Goal: Check status: Check status

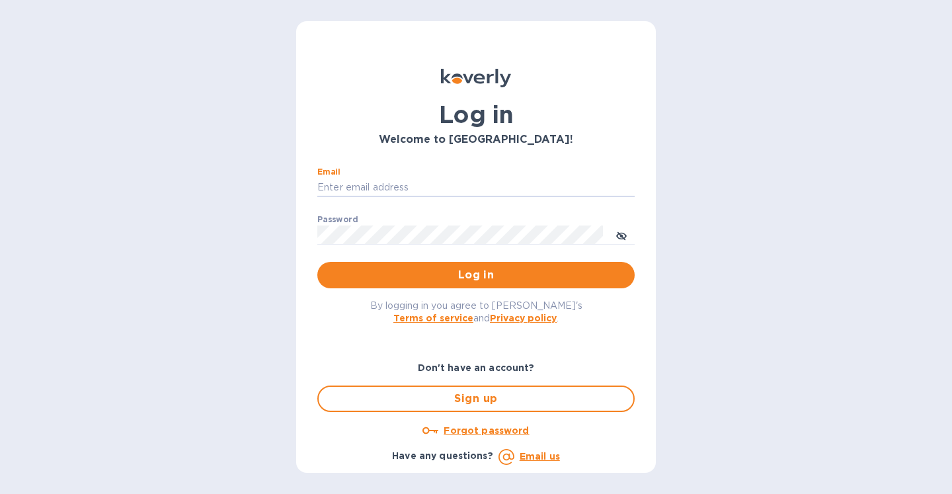
type input "Kayne@merchantsofthirst.com"
click at [476, 274] on button "Log in" at bounding box center [475, 275] width 317 height 26
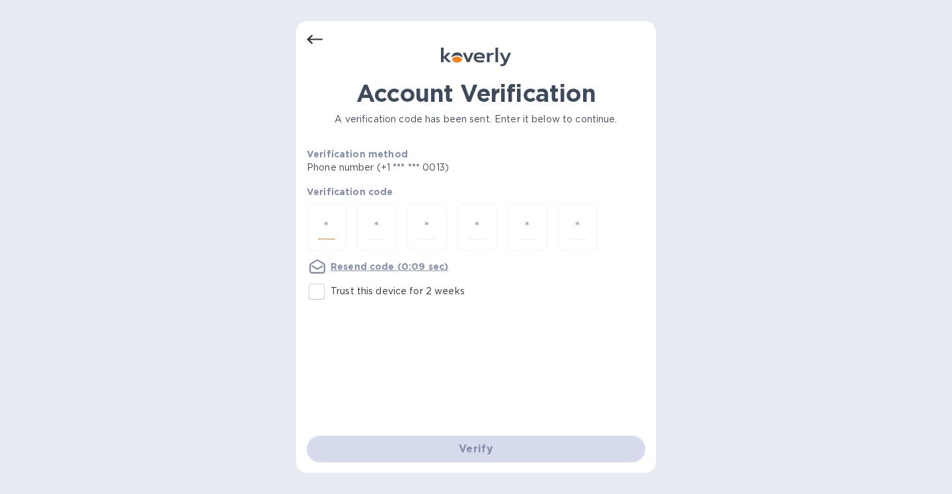
click at [324, 231] on input "number" at bounding box center [326, 227] width 17 height 24
click at [327, 229] on input "number" at bounding box center [326, 227] width 17 height 24
type input "2"
type input "7"
type input "8"
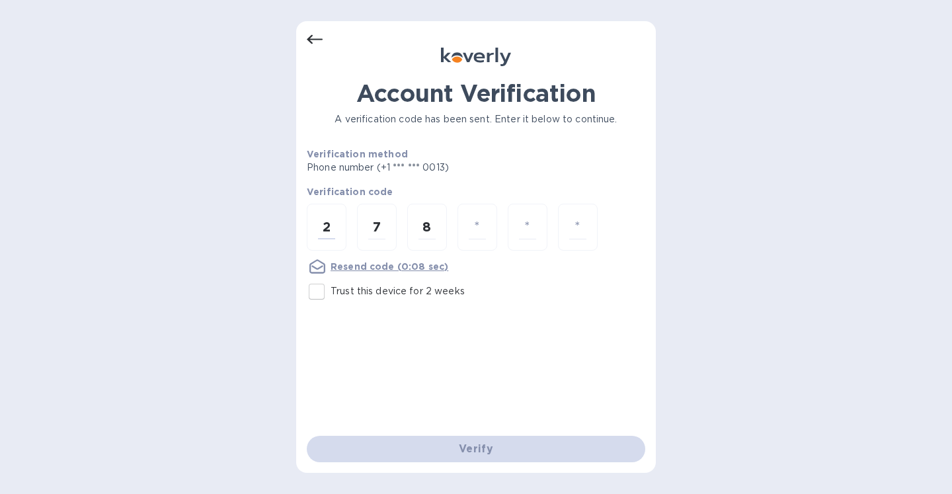
type input "9"
type input "6"
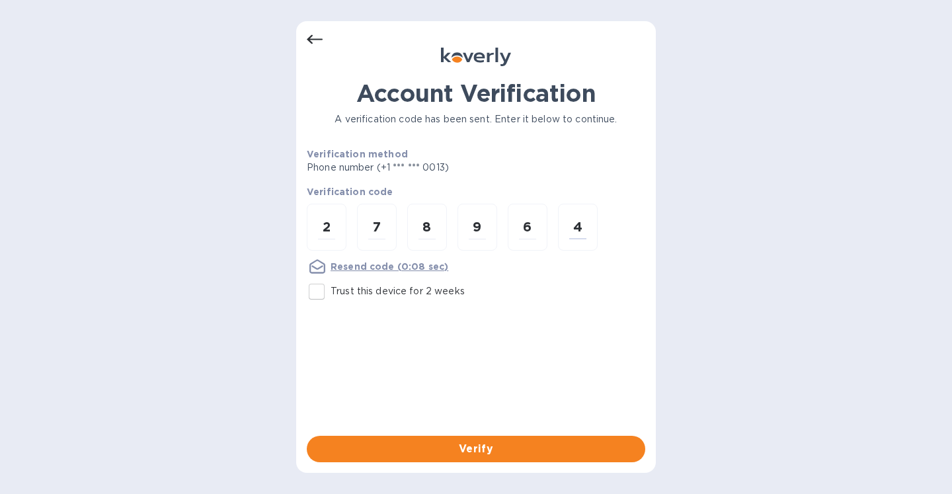
type input "4"
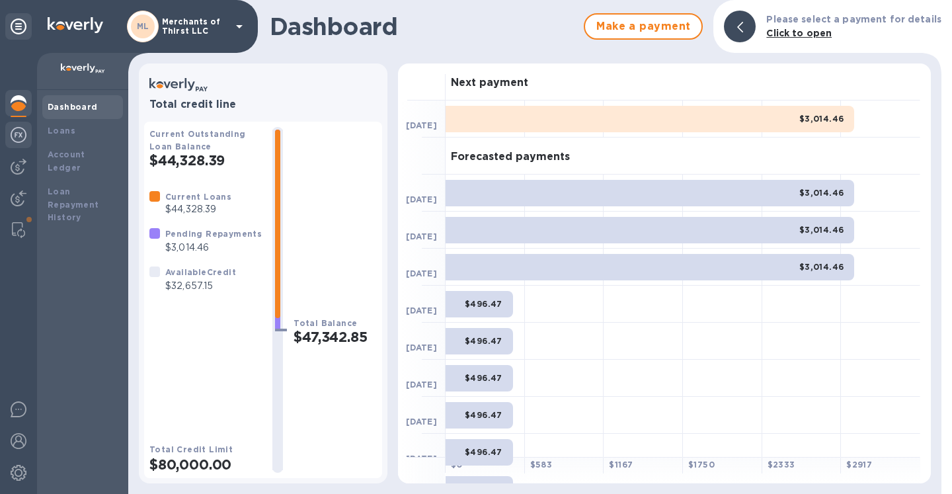
click at [22, 138] on img at bounding box center [19, 135] width 16 height 16
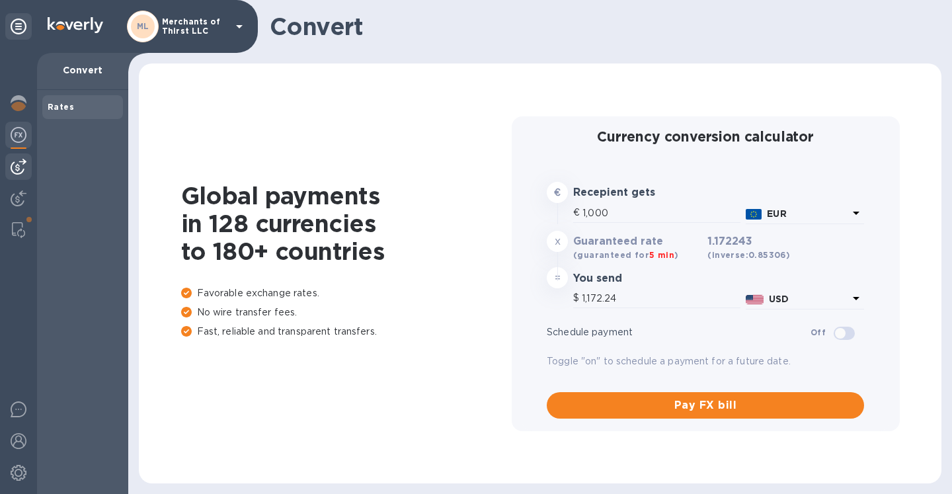
click at [25, 171] on img at bounding box center [19, 167] width 16 height 16
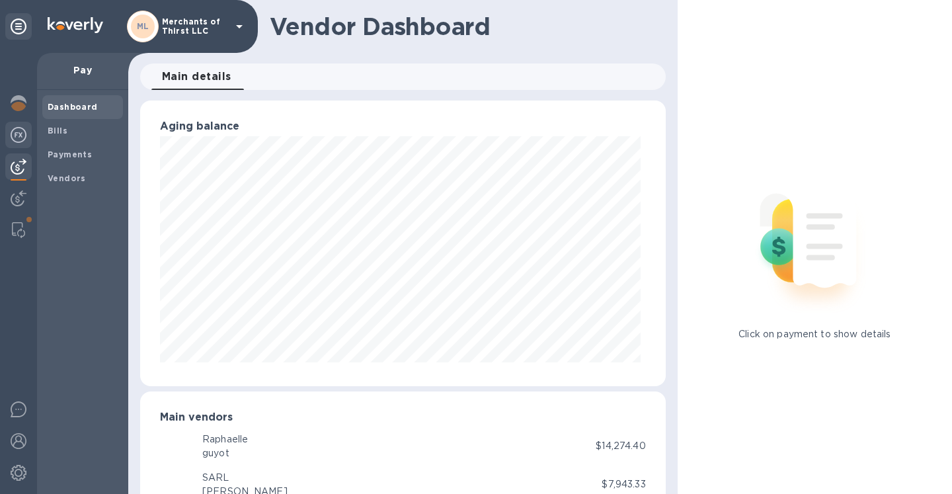
scroll to position [286, 520]
click at [71, 149] on b "Payments" at bounding box center [70, 154] width 44 height 10
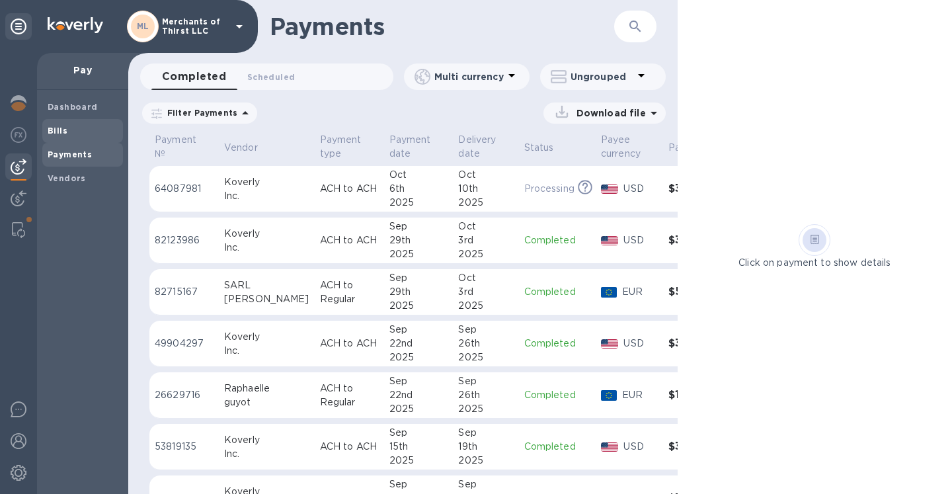
click at [78, 140] on div "Bills" at bounding box center [82, 131] width 81 height 24
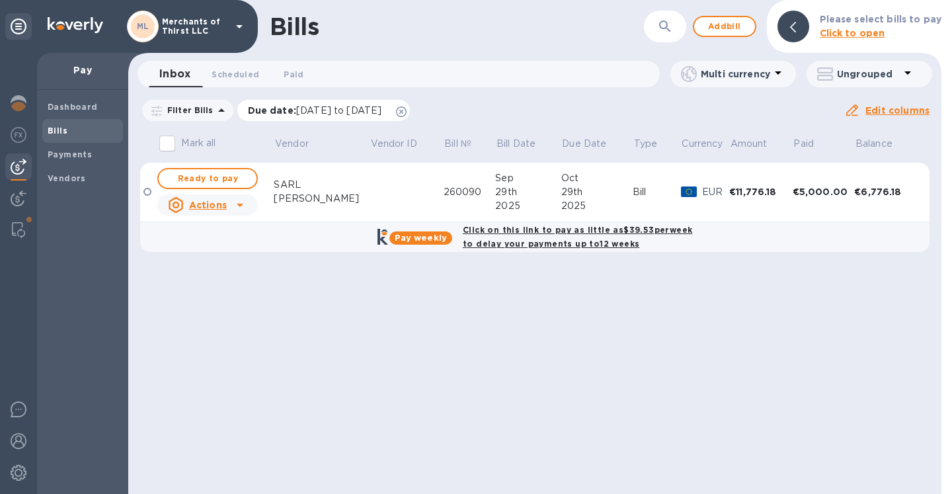
click at [407, 110] on icon at bounding box center [401, 111] width 11 height 11
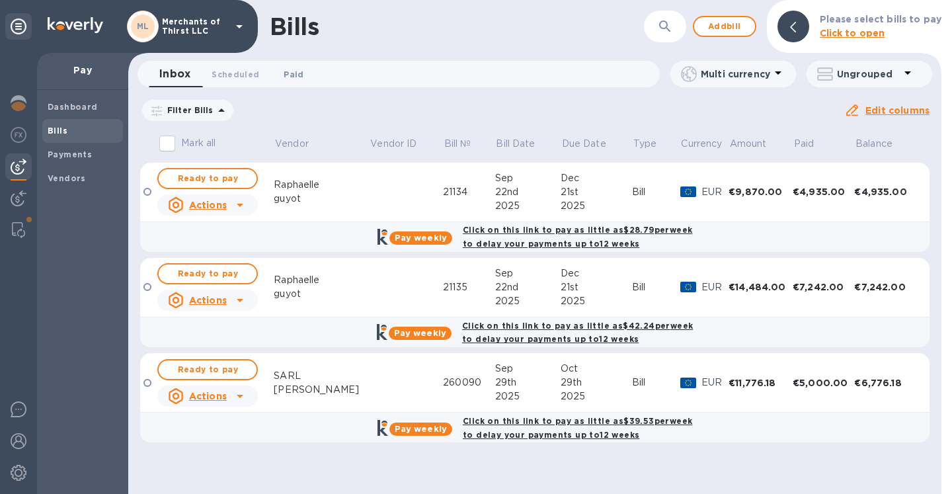
click at [297, 75] on span "Paid 0" at bounding box center [294, 74] width 20 height 14
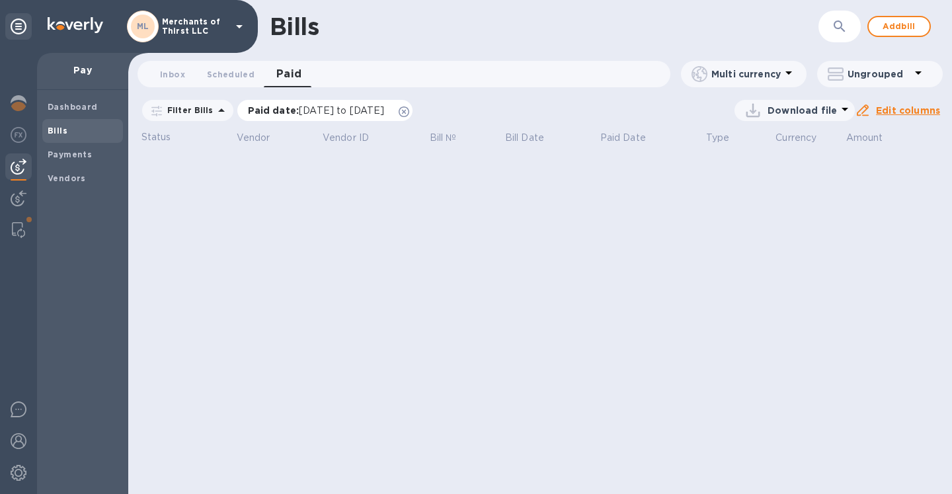
click at [413, 111] on div "Paid date : [DATE] to [DATE]" at bounding box center [325, 110] width 176 height 21
click at [409, 113] on icon at bounding box center [404, 111] width 11 height 11
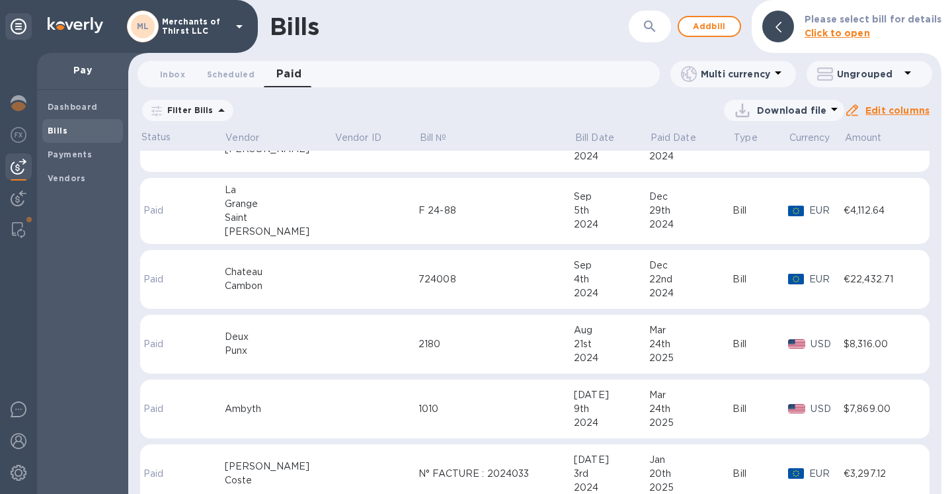
scroll to position [923, 0]
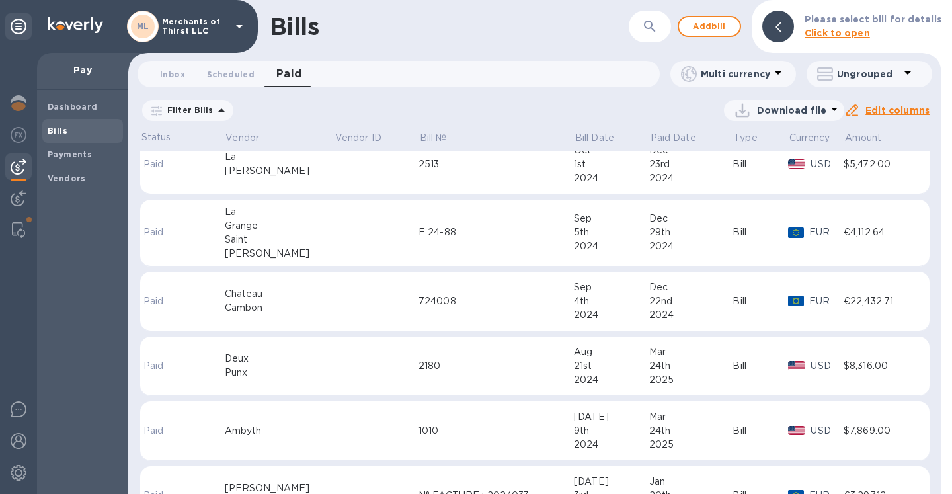
click at [296, 233] on div "Saint" at bounding box center [279, 240] width 109 height 14
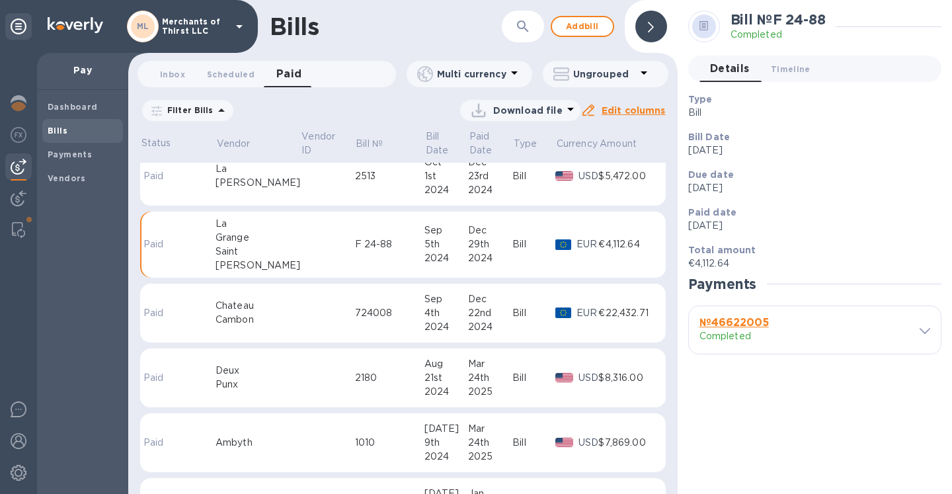
click at [904, 330] on div "№ 46622005 Completed" at bounding box center [805, 330] width 217 height 32
click at [914, 330] on div at bounding box center [920, 330] width 19 height 13
click at [916, 329] on div at bounding box center [920, 330] width 19 height 13
click at [922, 331] on icon at bounding box center [924, 331] width 11 height 6
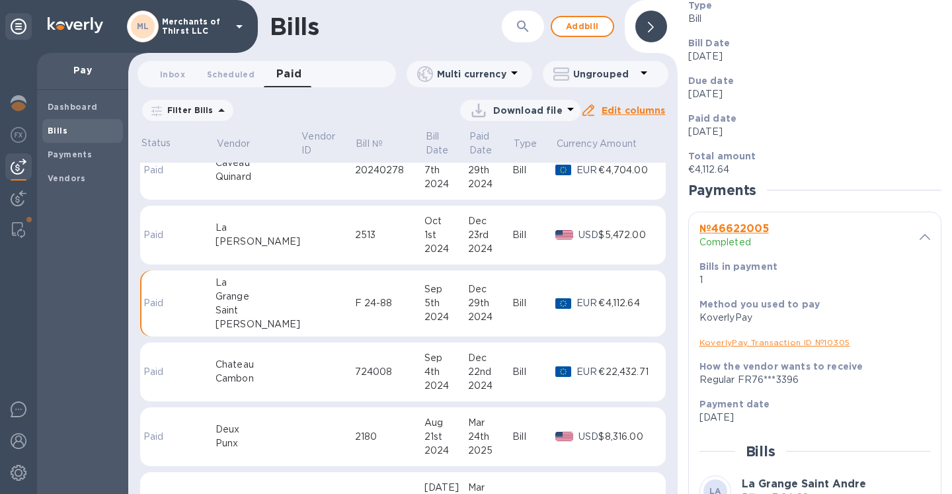
scroll to position [806, 0]
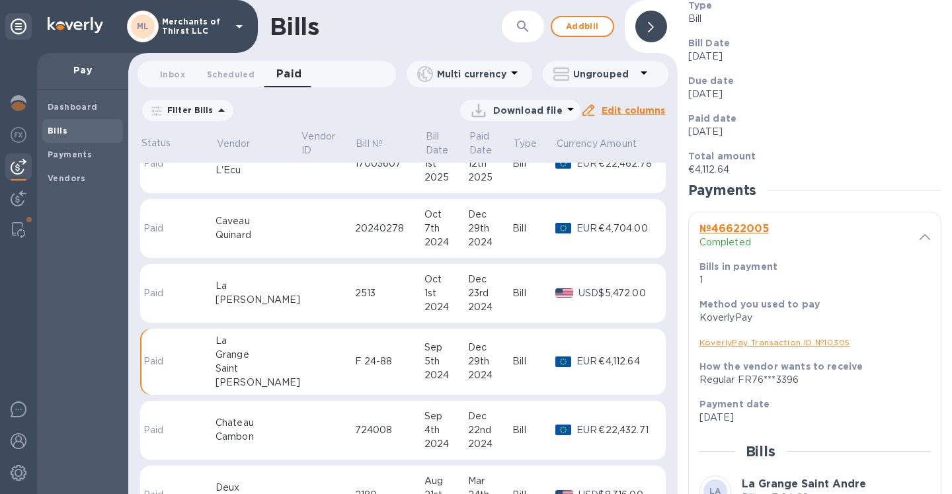
click at [355, 240] on td "20240278" at bounding box center [389, 228] width 69 height 59
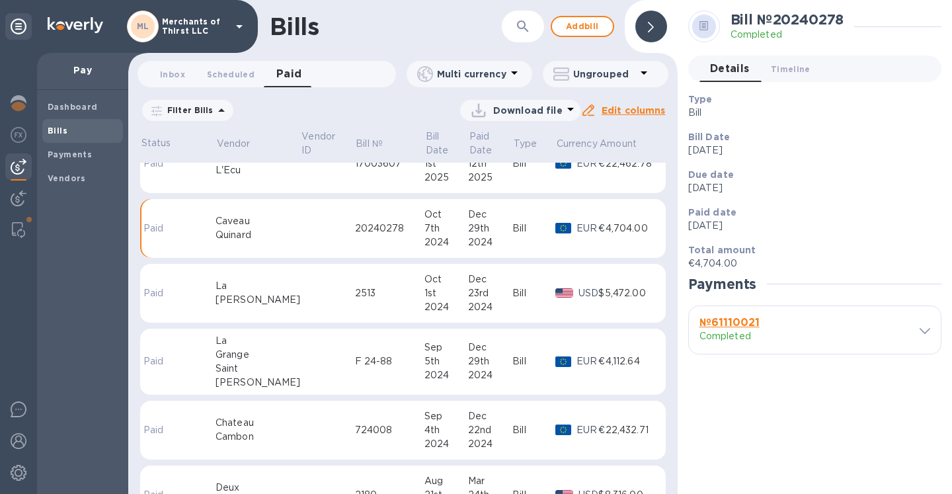
click at [915, 336] on div "№ 61110021 Completed" at bounding box center [805, 329] width 222 height 37
click at [920, 333] on icon at bounding box center [924, 331] width 11 height 6
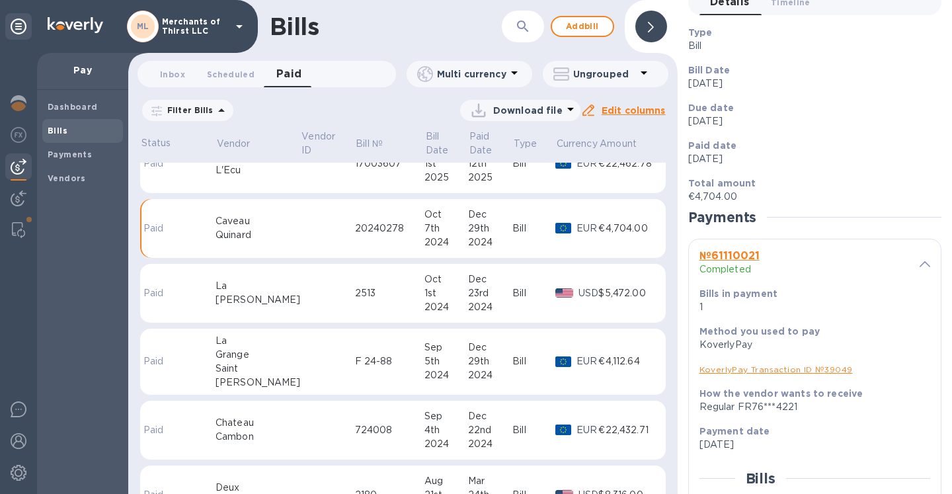
scroll to position [696, 0]
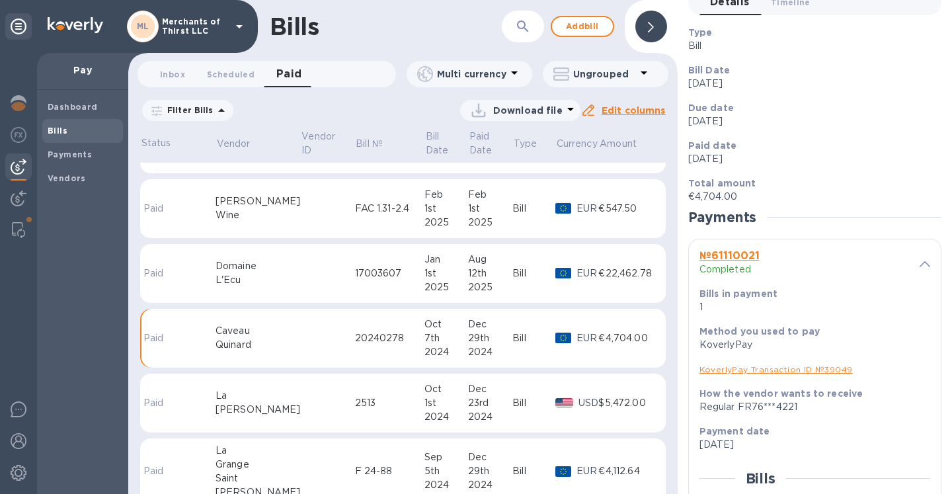
click at [355, 274] on div "17003607" at bounding box center [389, 273] width 69 height 14
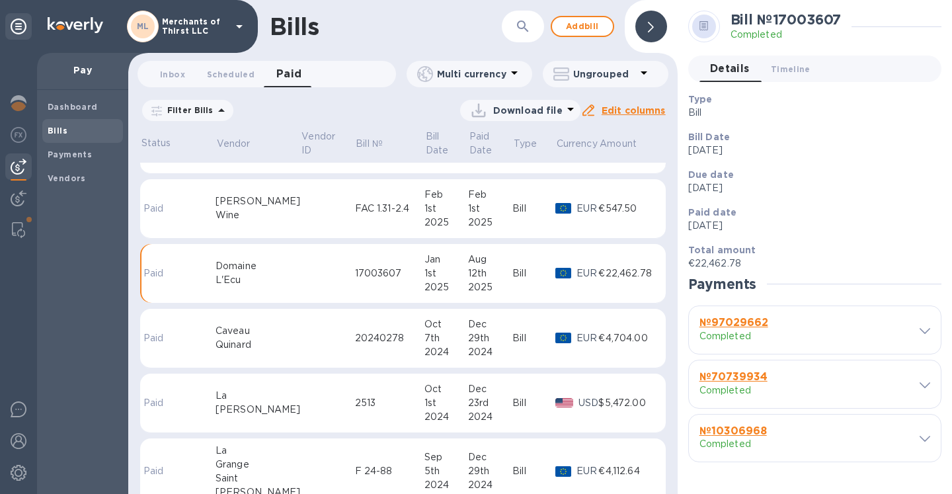
click at [914, 326] on div at bounding box center [920, 330] width 19 height 13
click at [917, 327] on div at bounding box center [920, 330] width 19 height 13
click at [923, 336] on div "№ 97029662 Completed" at bounding box center [815, 330] width 252 height 48
click at [923, 324] on span at bounding box center [924, 330] width 11 height 13
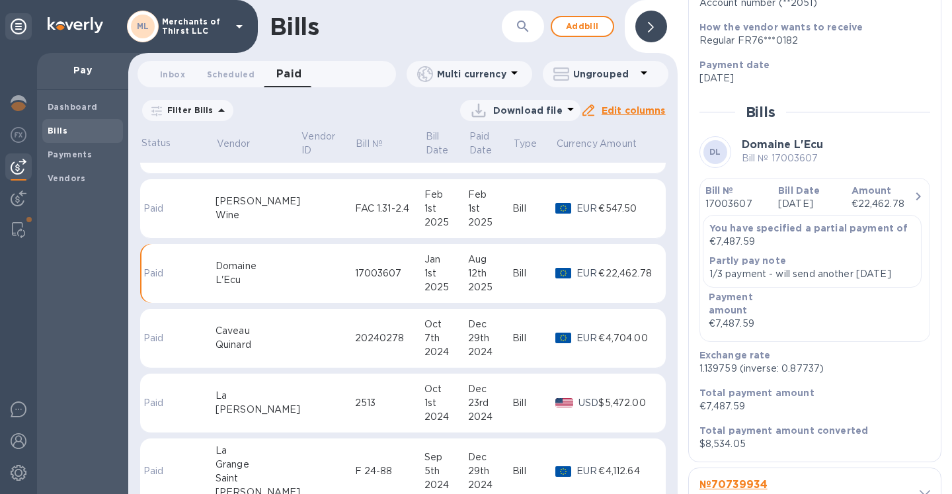
scroll to position [516, 0]
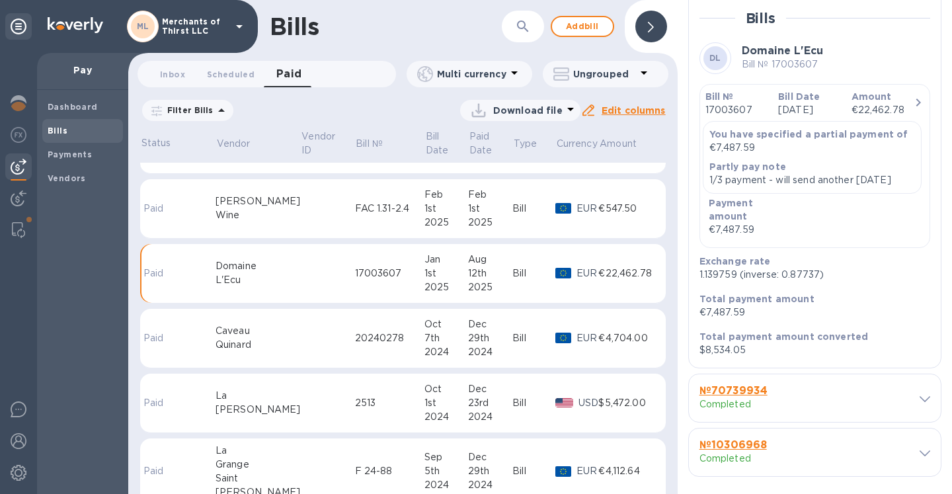
click at [923, 402] on icon at bounding box center [924, 399] width 11 height 6
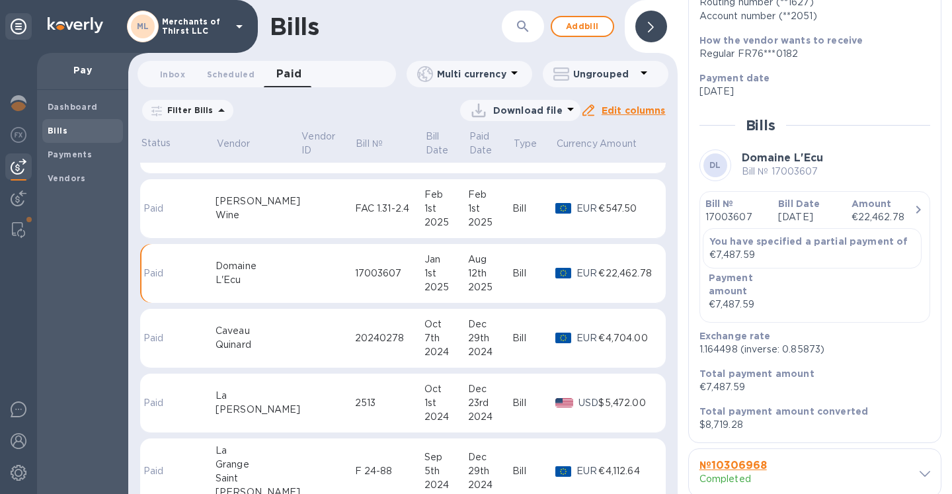
scroll to position [1035, 0]
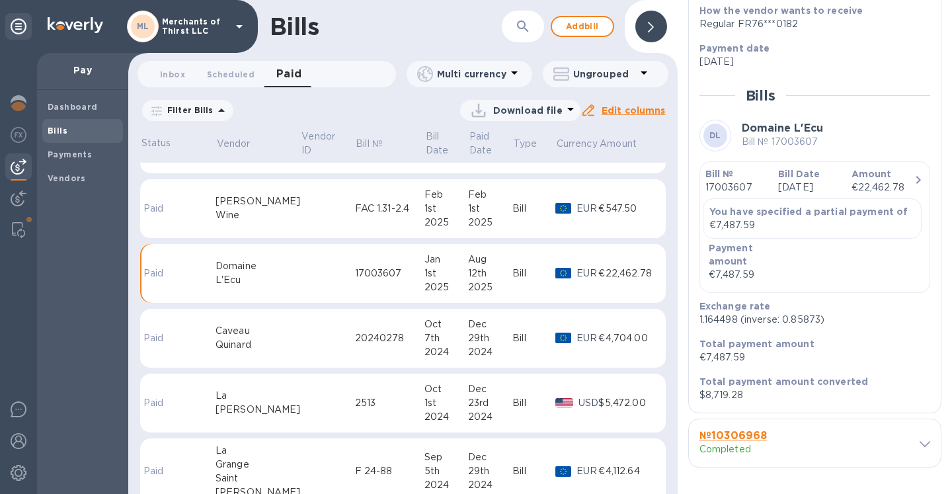
click at [922, 436] on div "№ 10306968 Completed" at bounding box center [815, 443] width 252 height 48
click at [922, 438] on span at bounding box center [924, 443] width 11 height 13
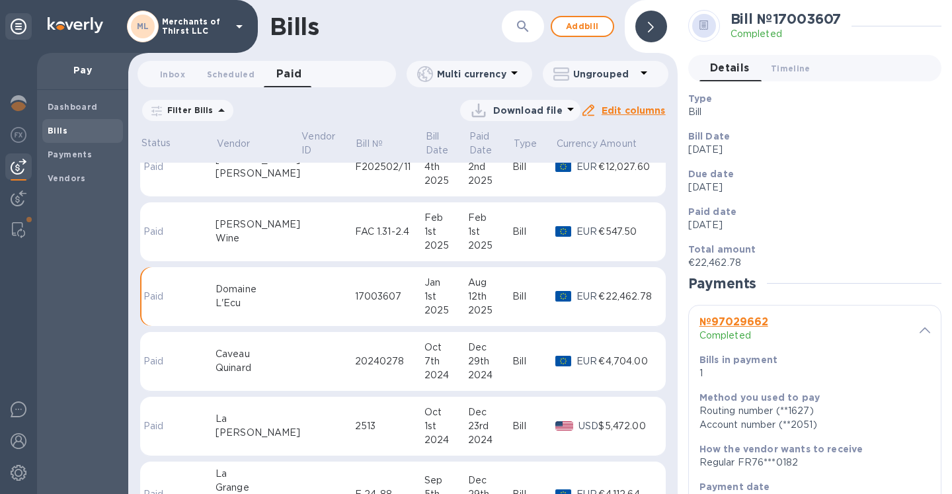
scroll to position [547, 0]
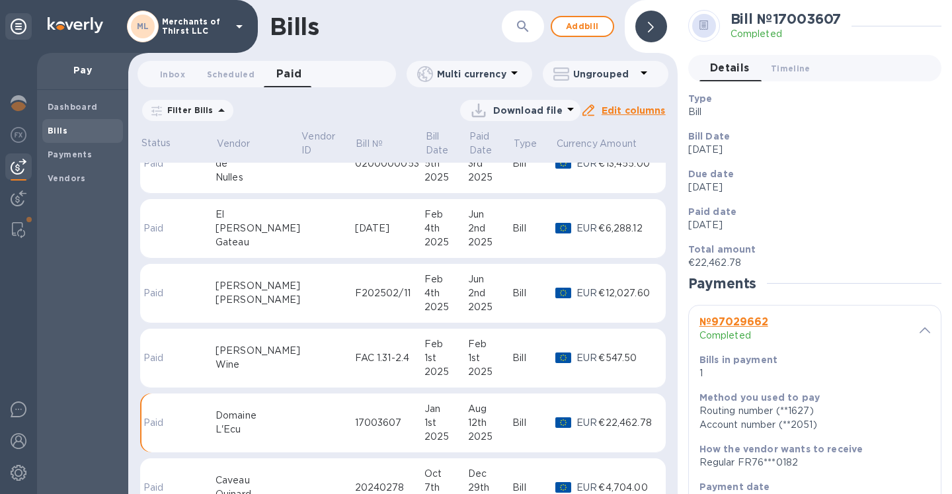
click at [512, 289] on div "Bill" at bounding box center [533, 293] width 43 height 14
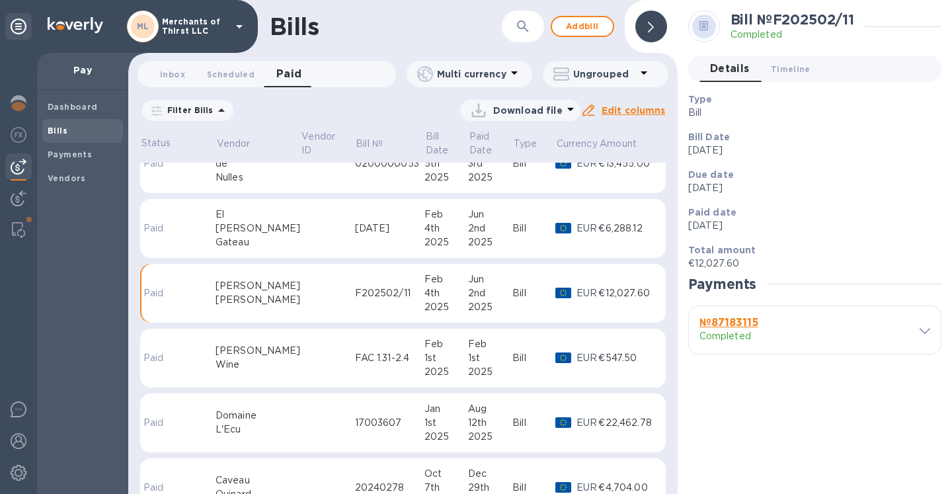
click at [906, 332] on div "№ 87183115 Completed" at bounding box center [805, 330] width 217 height 32
click at [919, 333] on icon at bounding box center [924, 331] width 11 height 6
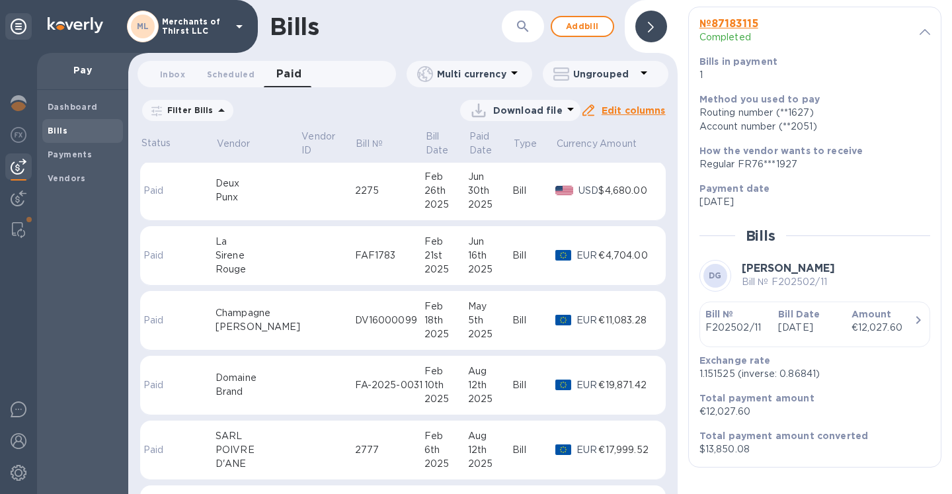
scroll to position [193, 0]
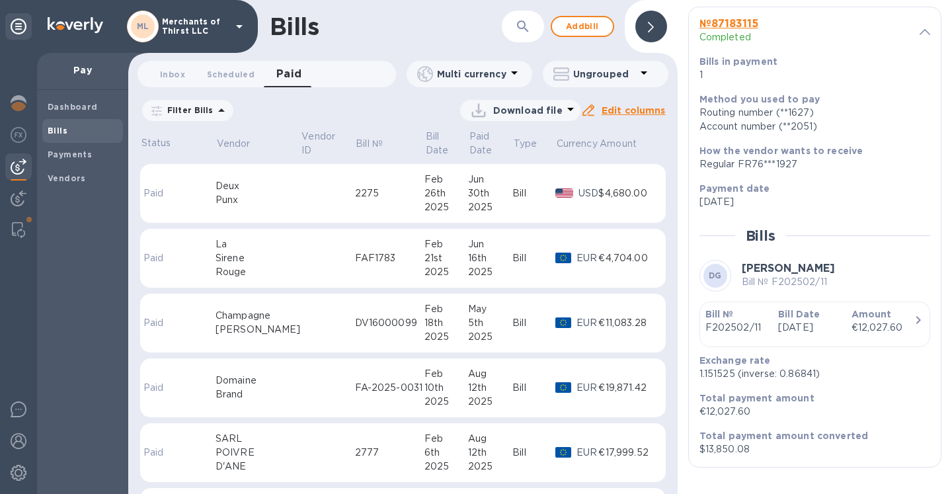
click at [426, 257] on div "21st" at bounding box center [446, 258] width 44 height 14
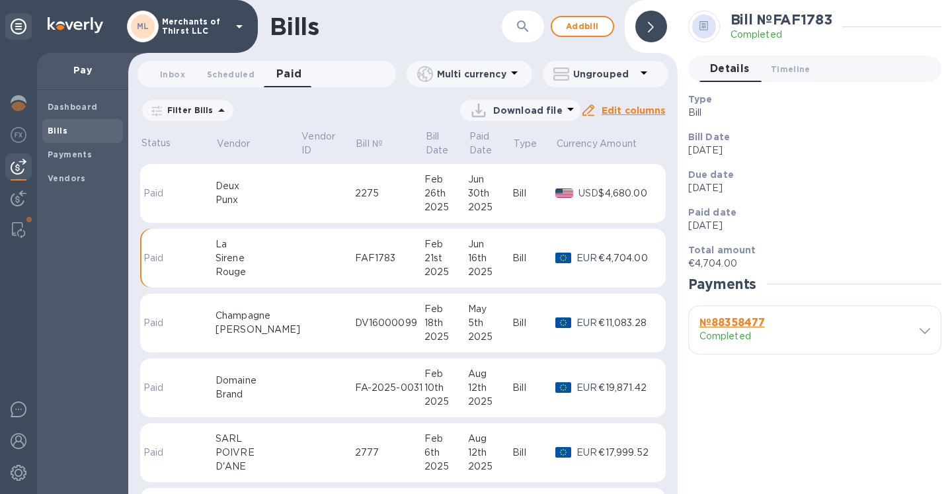
click at [911, 331] on div at bounding box center [920, 330] width 19 height 13
click at [933, 334] on div "№ 88358477 Completed" at bounding box center [815, 330] width 252 height 48
click at [924, 331] on icon at bounding box center [924, 331] width 11 height 6
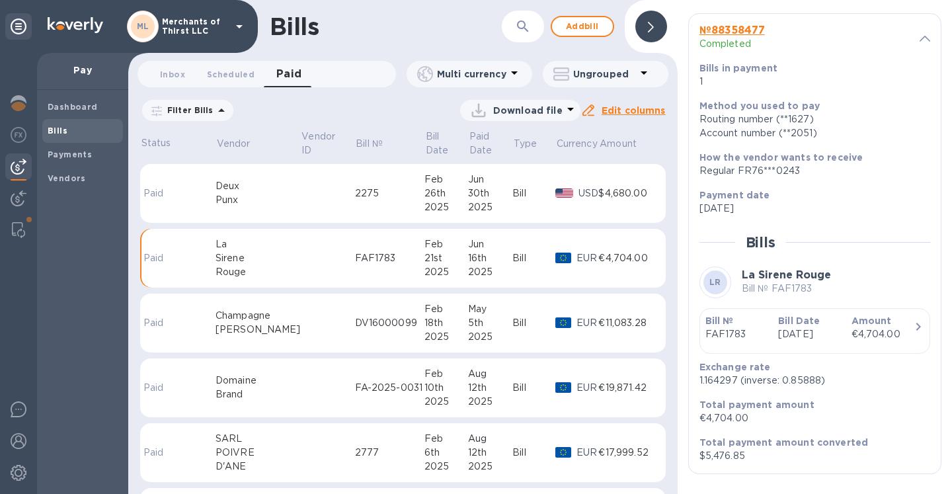
scroll to position [244, 0]
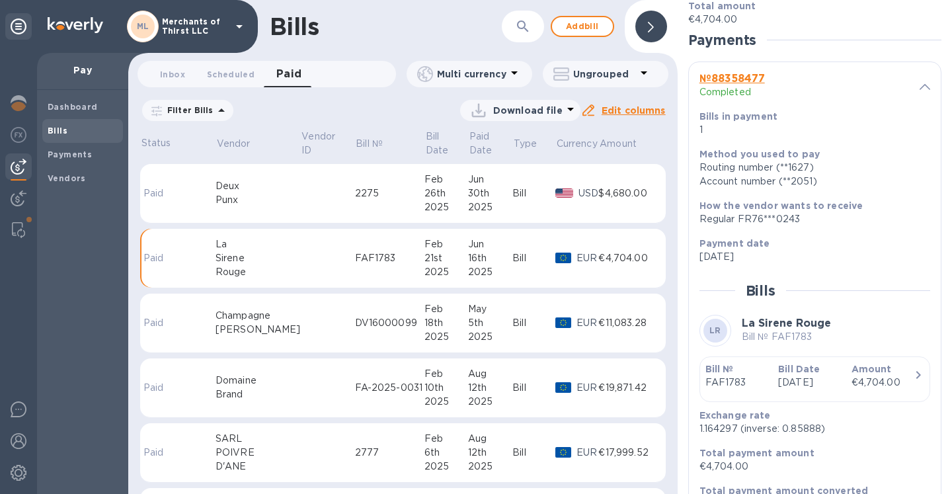
click at [468, 206] on div "2025" at bounding box center [490, 207] width 44 height 14
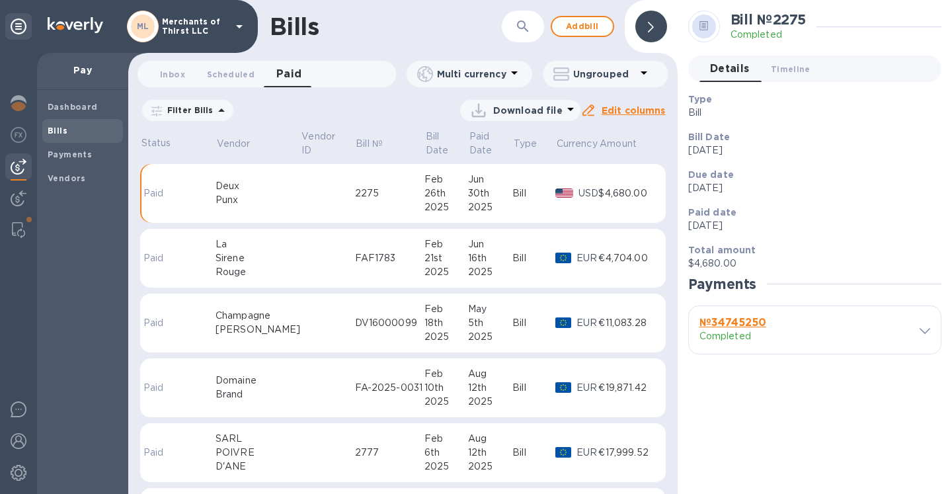
click at [907, 334] on div "№ 34745250 Completed" at bounding box center [805, 330] width 217 height 32
click at [924, 332] on icon at bounding box center [924, 331] width 11 height 6
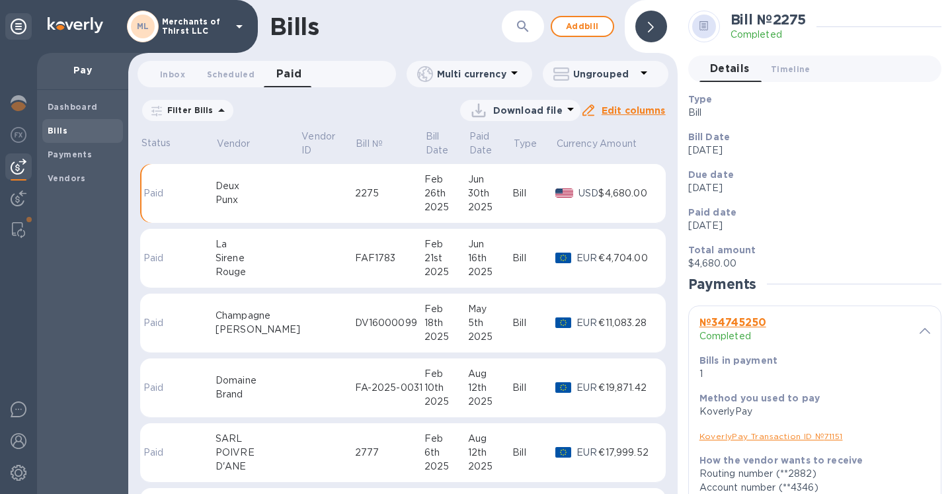
scroll to position [3, 0]
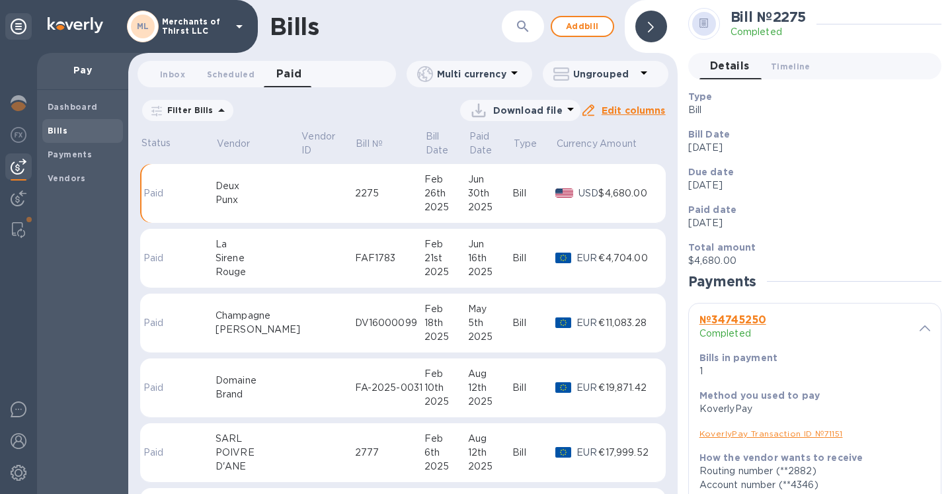
click at [469, 260] on div "16th" at bounding box center [490, 258] width 44 height 14
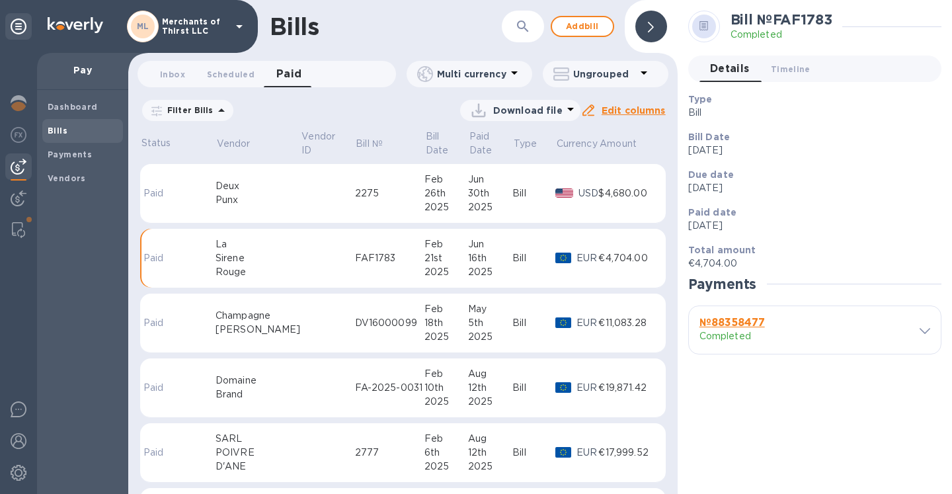
click at [933, 321] on div "№ 88358477 Completed" at bounding box center [815, 330] width 252 height 48
click at [926, 331] on icon at bounding box center [924, 331] width 11 height 6
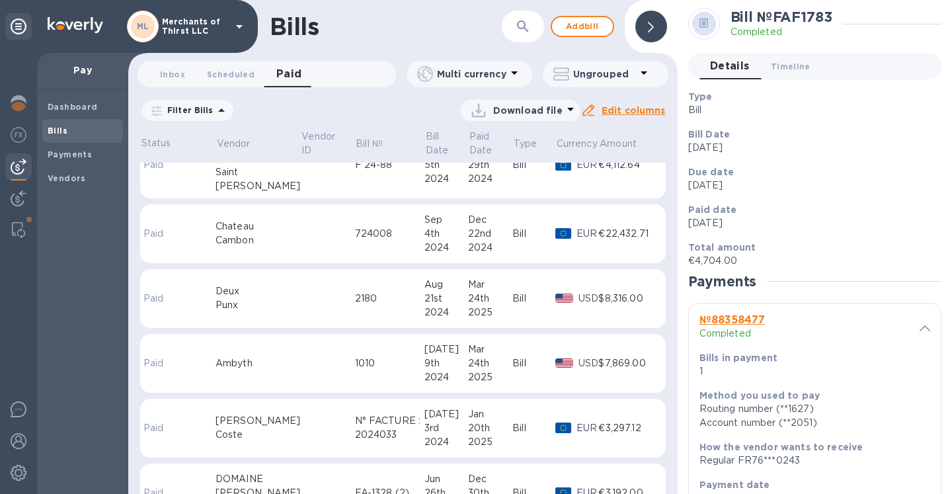
scroll to position [963, 0]
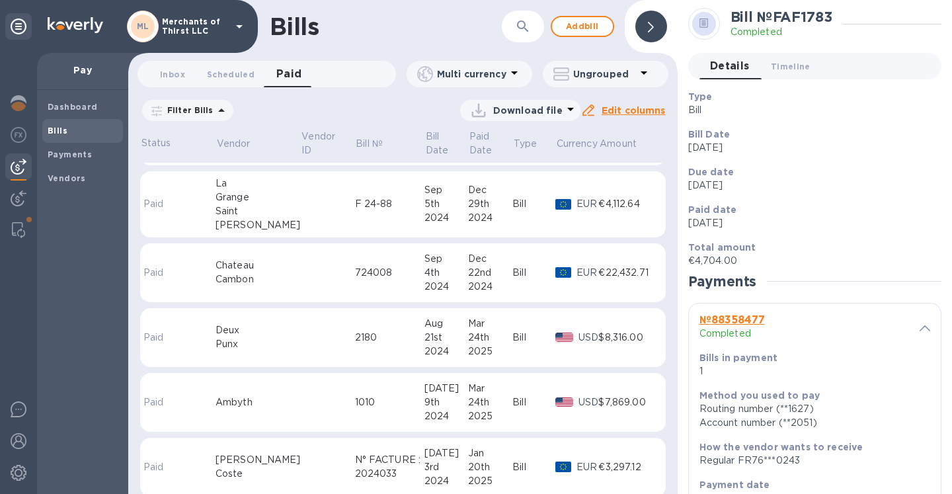
click at [388, 224] on td "F 24-88" at bounding box center [389, 204] width 69 height 67
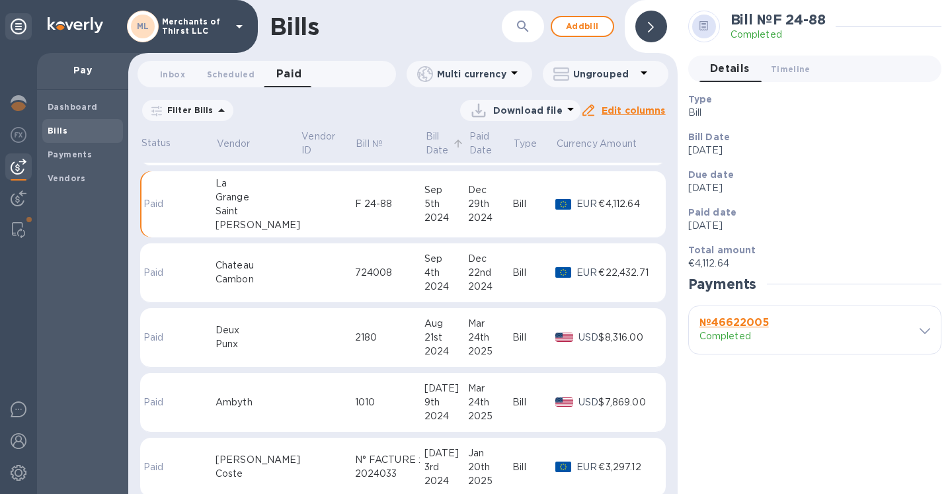
click at [426, 139] on p "Bill Date" at bounding box center [438, 144] width 24 height 28
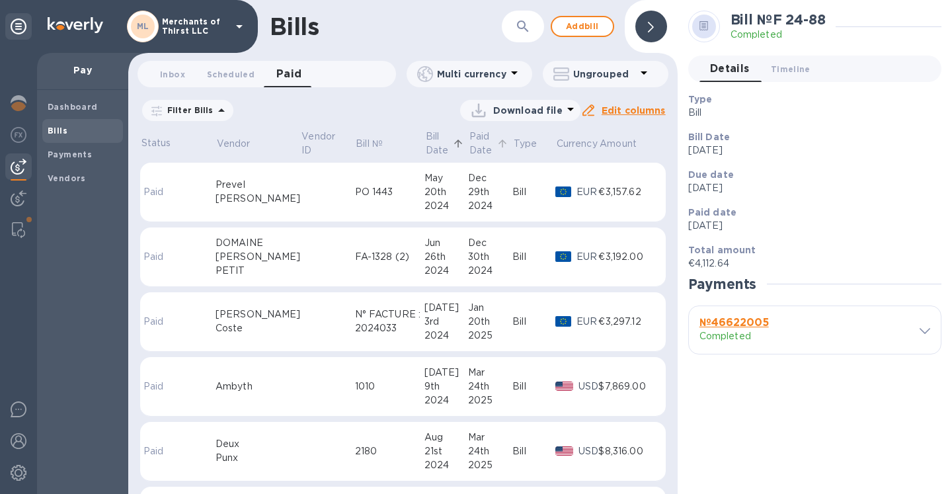
click at [469, 153] on p "Paid Date" at bounding box center [481, 144] width 25 height 28
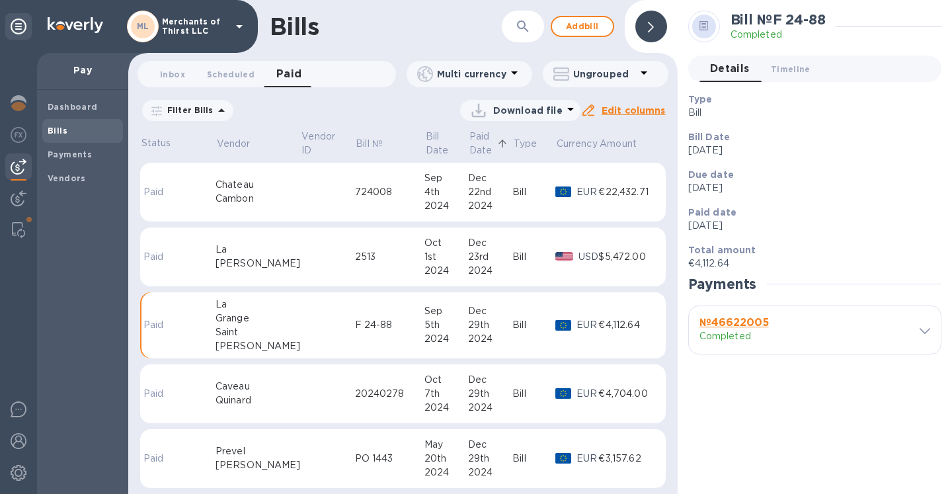
click at [366, 178] on td "724008" at bounding box center [389, 192] width 69 height 59
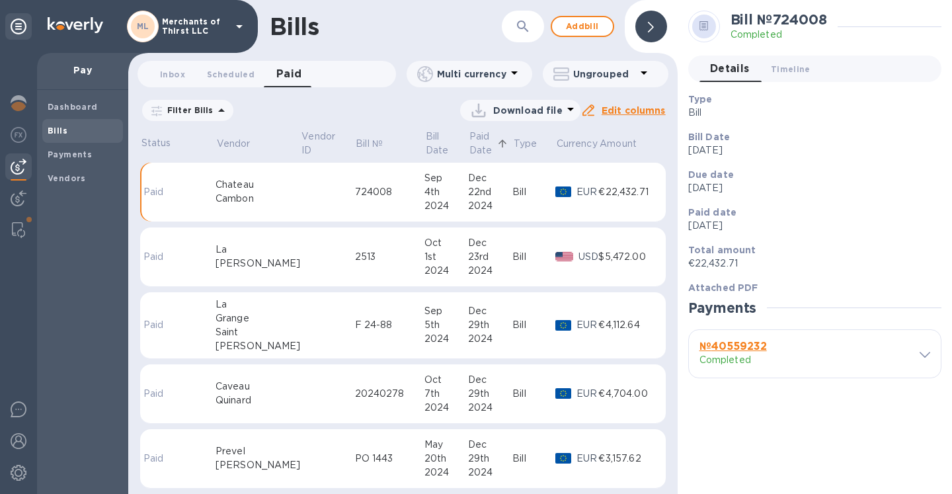
click at [377, 200] on td "724008" at bounding box center [389, 192] width 69 height 59
click at [376, 247] on td "2513" at bounding box center [389, 256] width 69 height 59
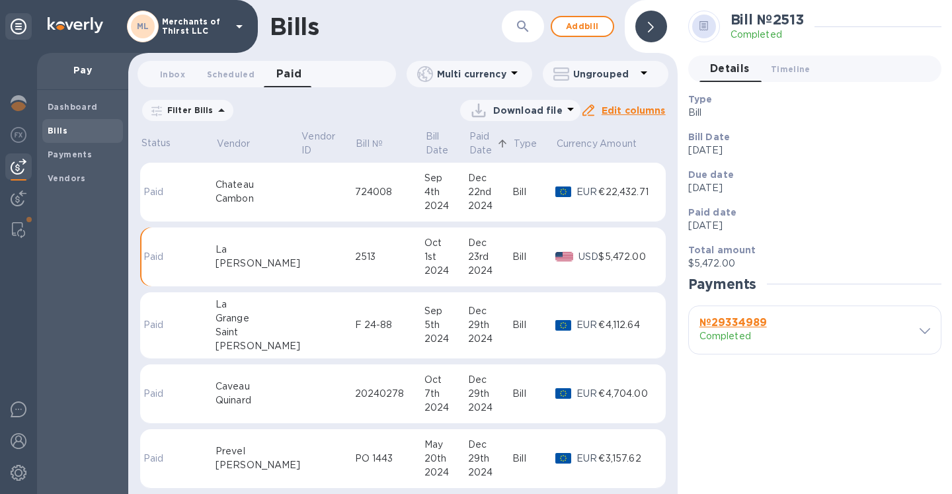
click at [919, 323] on div "№ 29334989 Completed" at bounding box center [815, 330] width 252 height 48
click at [929, 337] on div "№ 29334989 Completed" at bounding box center [815, 330] width 252 height 48
click at [924, 331] on icon at bounding box center [924, 331] width 11 height 6
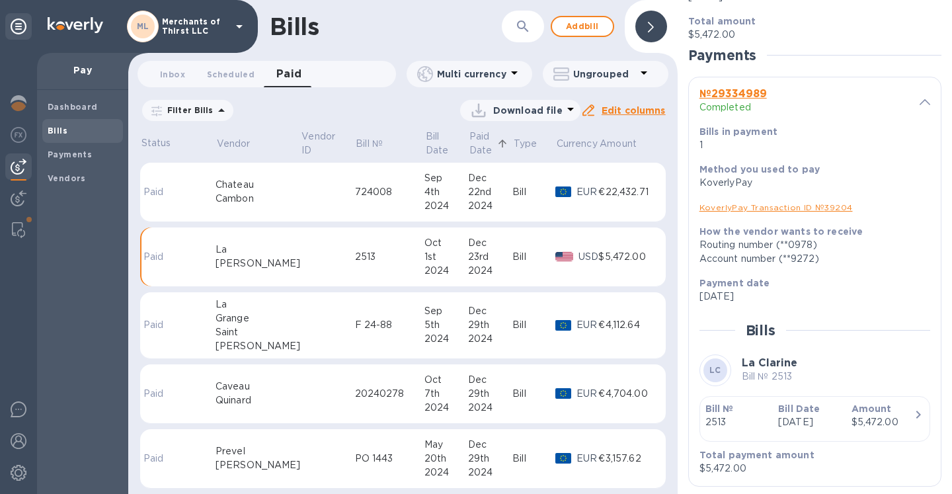
scroll to position [243, 0]
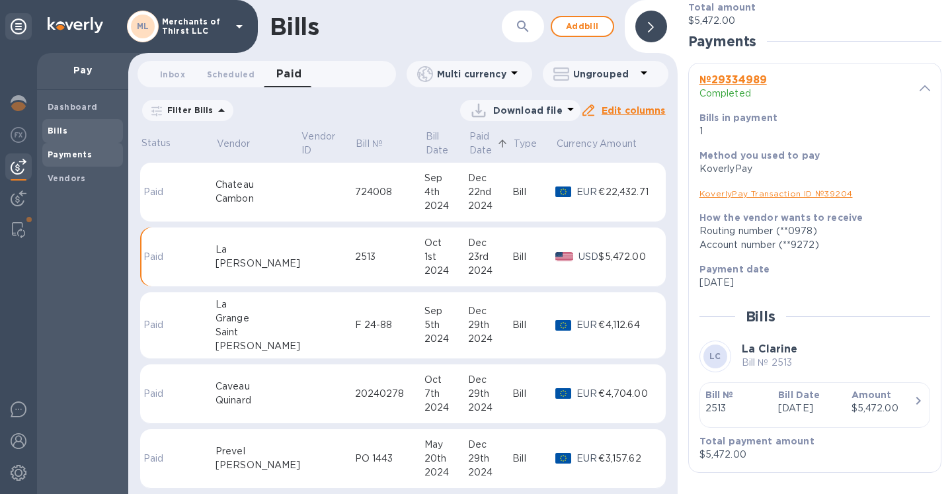
click at [62, 155] on b "Payments" at bounding box center [70, 154] width 44 height 10
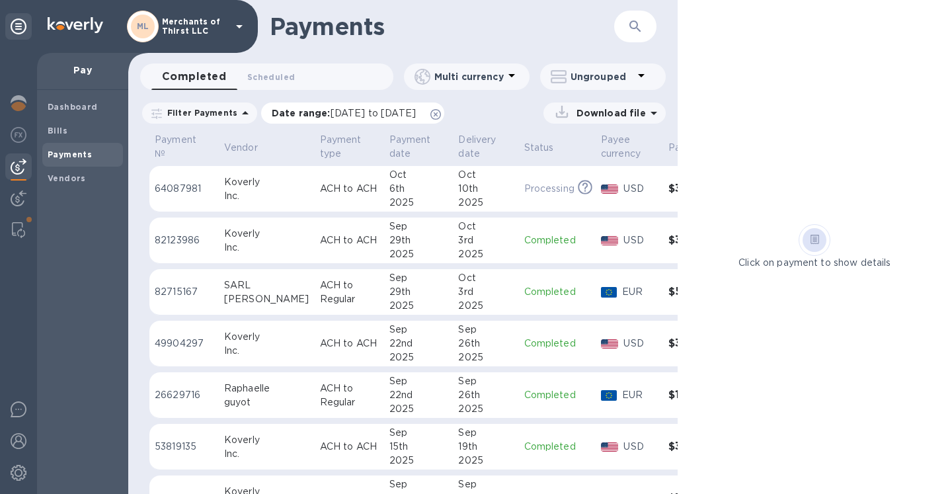
click at [441, 113] on icon at bounding box center [435, 114] width 11 height 11
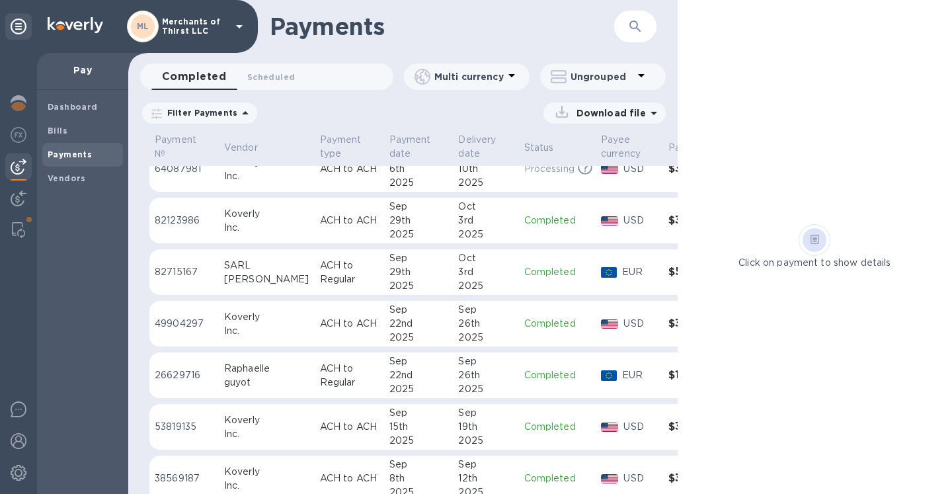
scroll to position [64, 0]
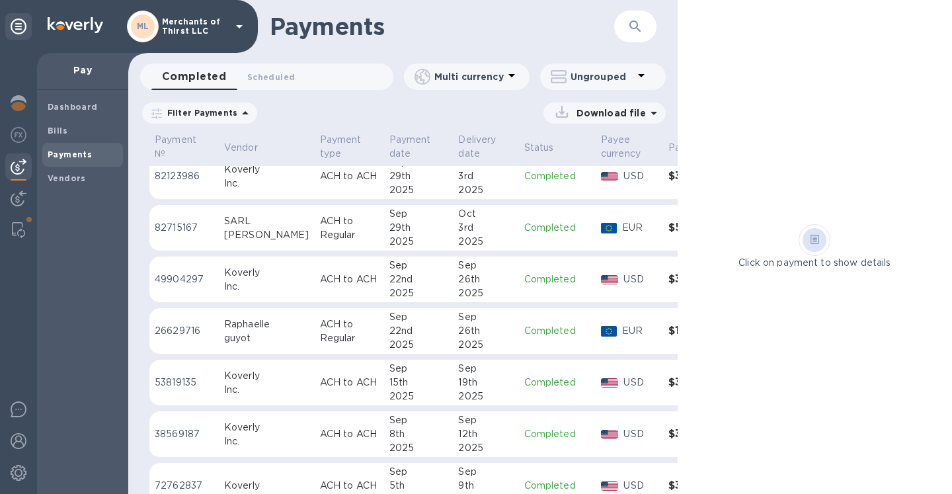
click at [756, 71] on div "Click on payment to show details" at bounding box center [815, 247] width 274 height 494
drag, startPoint x: 681, startPoint y: 165, endPoint x: 697, endPoint y: 167, distance: 16.0
click at [697, 167] on div "Click on payment to show details" at bounding box center [815, 247] width 274 height 494
click at [453, 176] on td "[DATE]" at bounding box center [485, 176] width 65 height 46
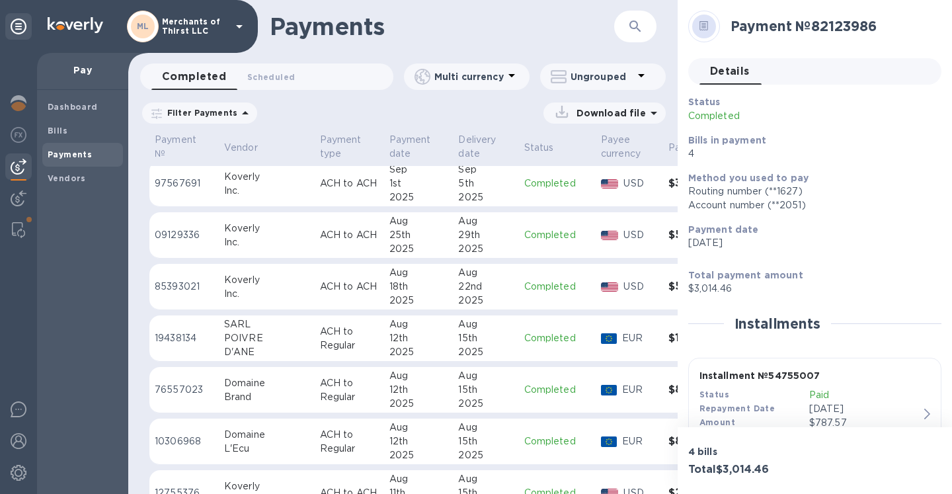
scroll to position [493, 0]
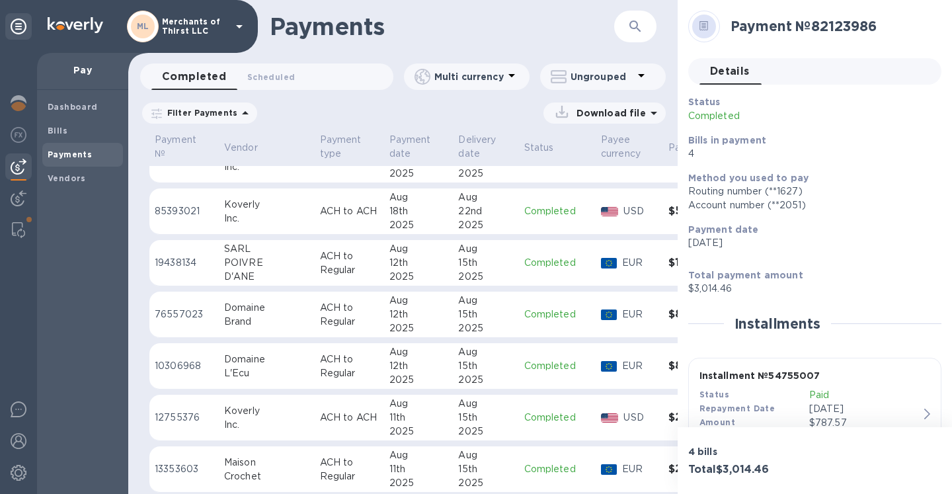
click at [396, 368] on div "12th" at bounding box center [418, 366] width 59 height 14
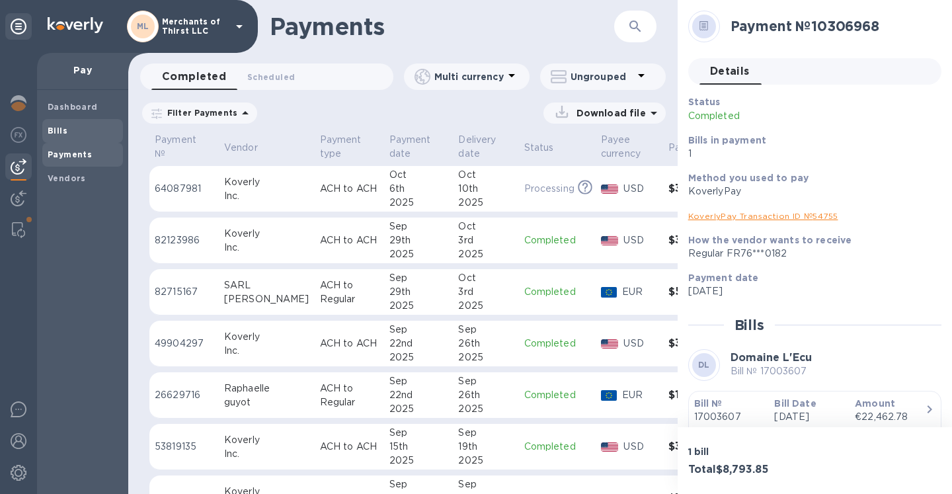
click at [61, 122] on div "Bills" at bounding box center [82, 131] width 81 height 24
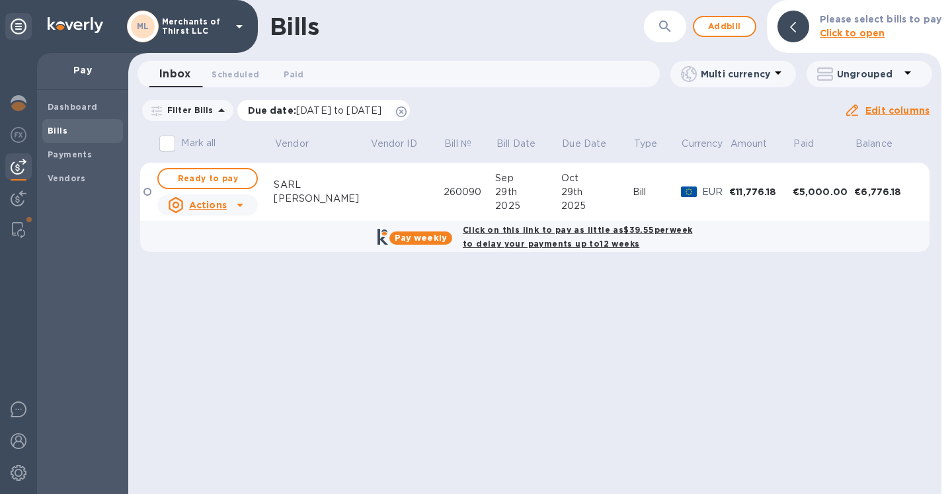
click at [407, 110] on icon at bounding box center [401, 111] width 11 height 11
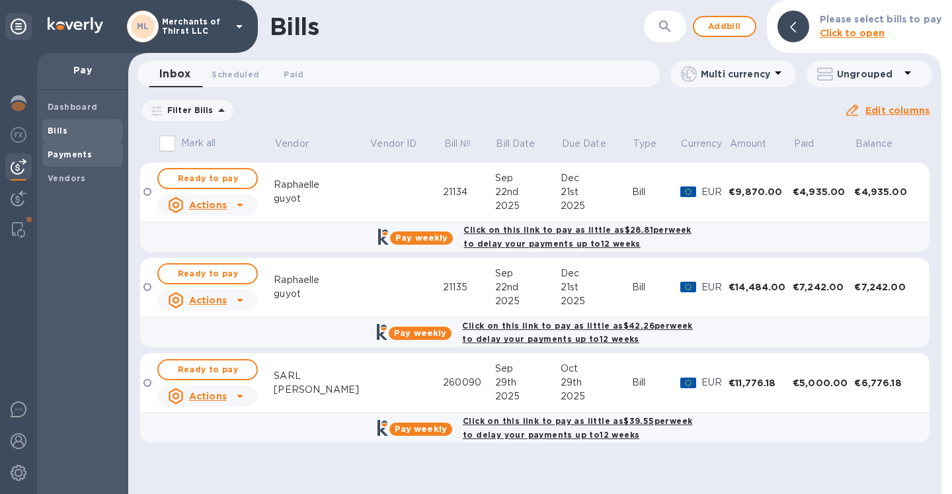
click at [62, 148] on span "Payments" at bounding box center [70, 154] width 44 height 13
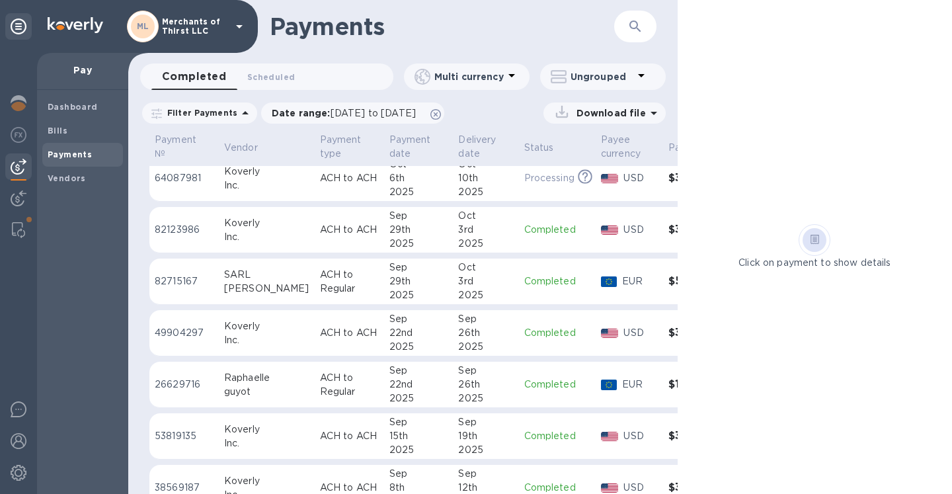
scroll to position [34, 0]
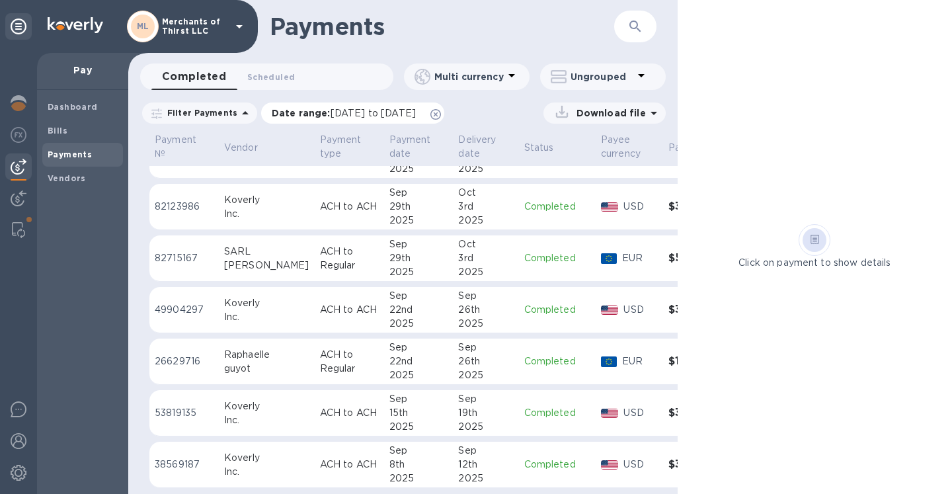
click at [441, 119] on icon at bounding box center [435, 114] width 11 height 11
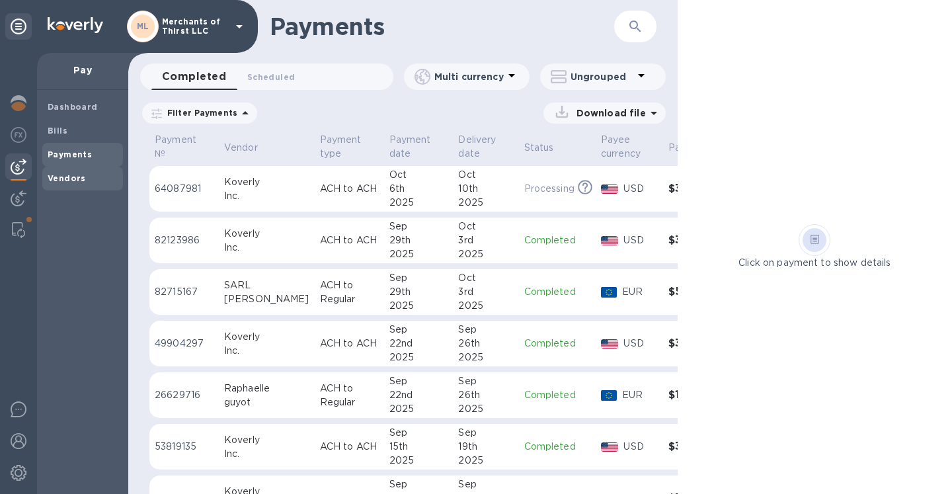
click at [70, 182] on span "Vendors" at bounding box center [67, 178] width 38 height 13
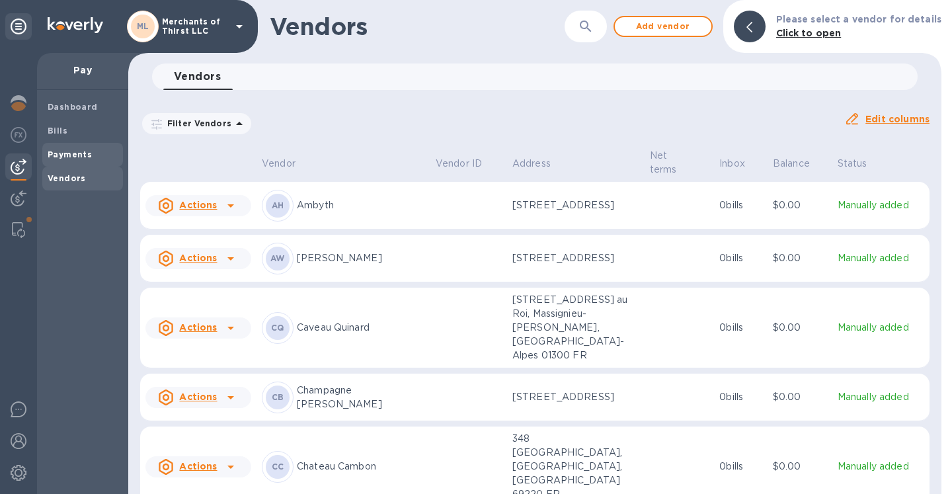
click at [73, 152] on b "Payments" at bounding box center [70, 154] width 44 height 10
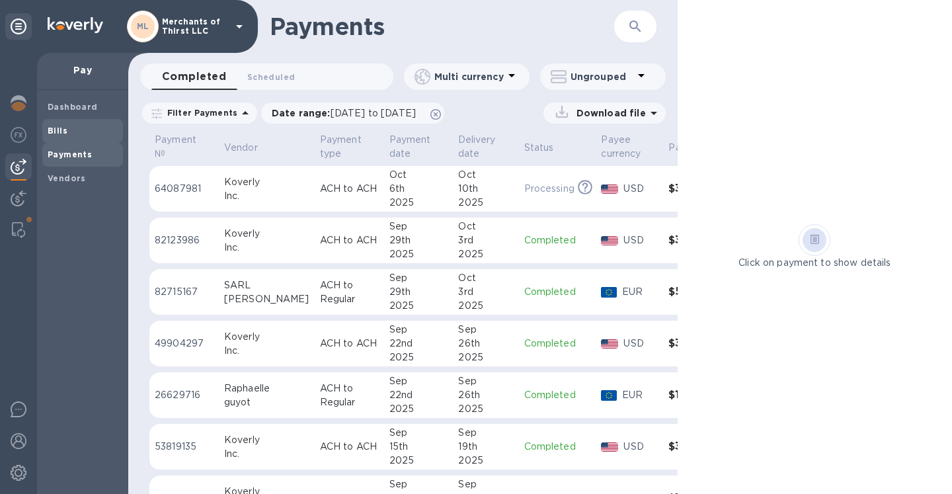
click at [68, 126] on span "Bills" at bounding box center [83, 130] width 70 height 13
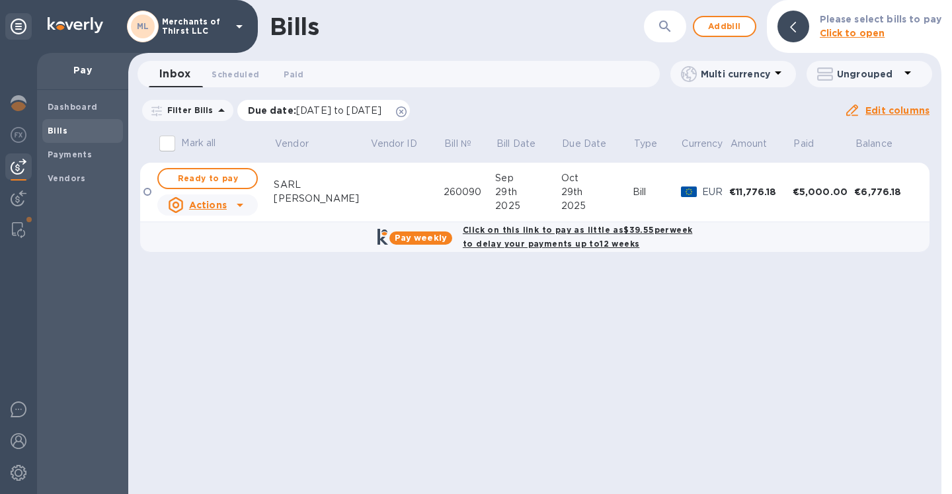
click at [407, 112] on icon at bounding box center [401, 111] width 11 height 11
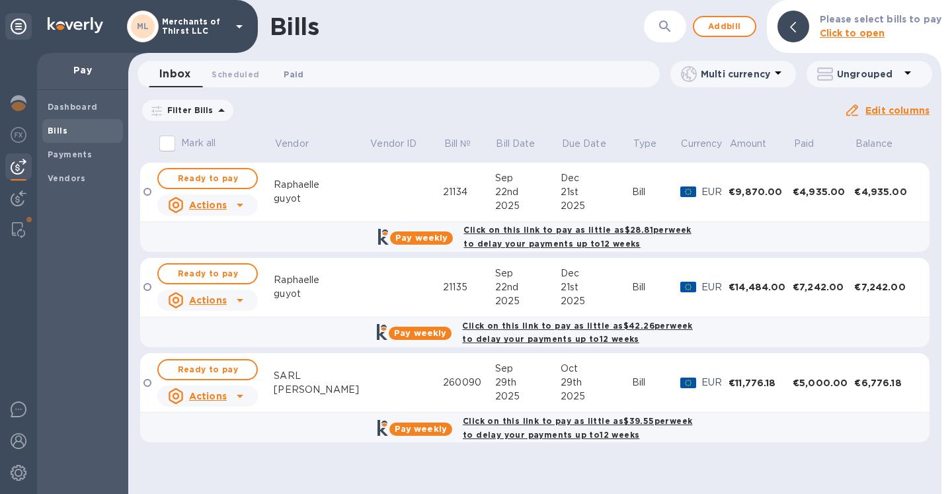
click at [303, 73] on span "Paid 0" at bounding box center [293, 74] width 26 height 14
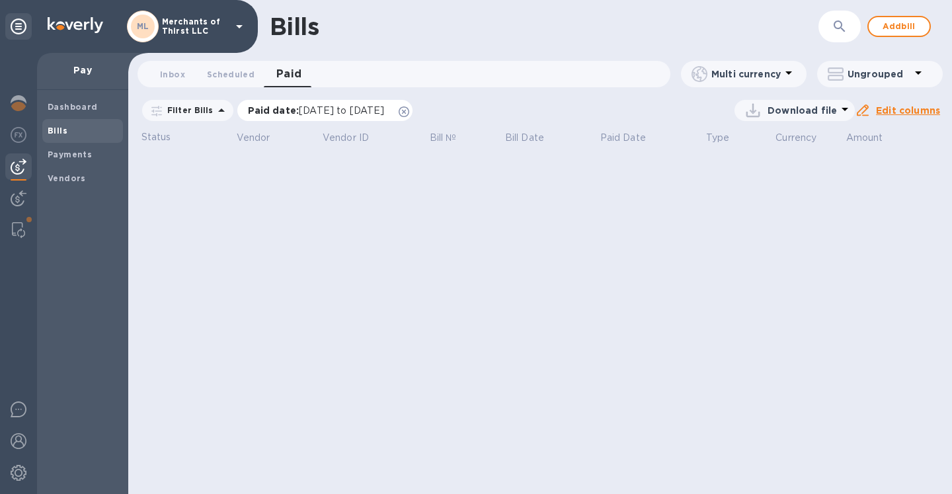
click at [409, 112] on icon at bounding box center [404, 111] width 11 height 11
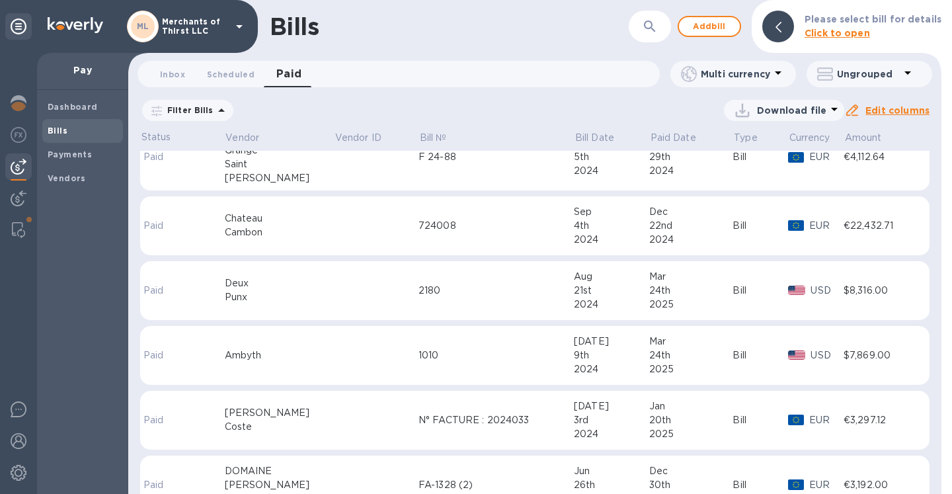
scroll to position [975, 0]
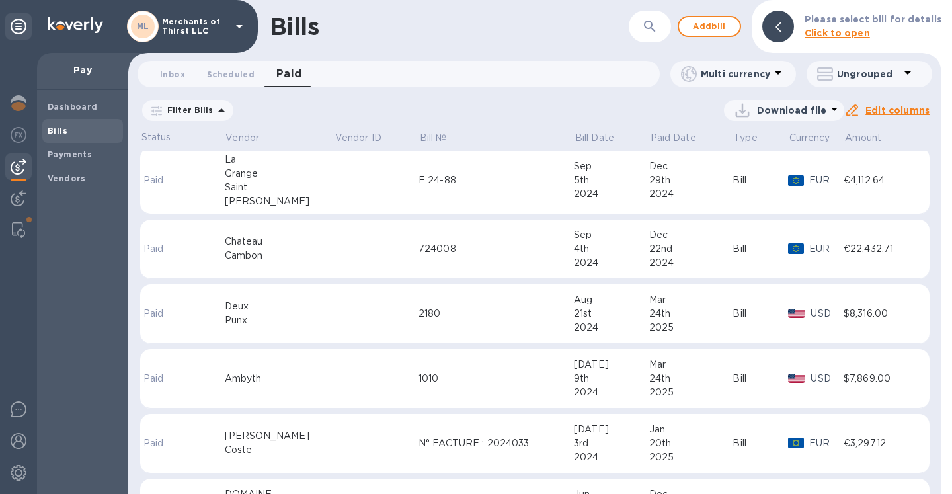
click at [289, 198] on div "[PERSON_NAME]" at bounding box center [279, 201] width 109 height 14
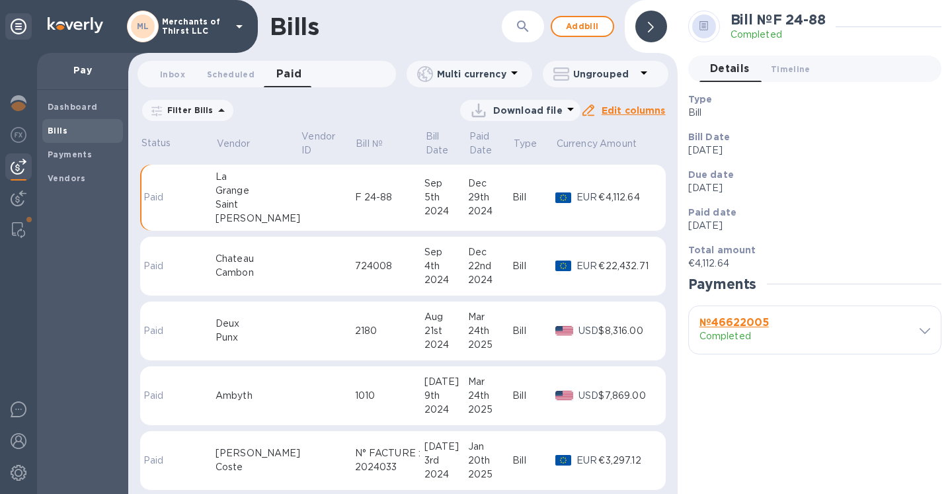
scroll to position [967, 0]
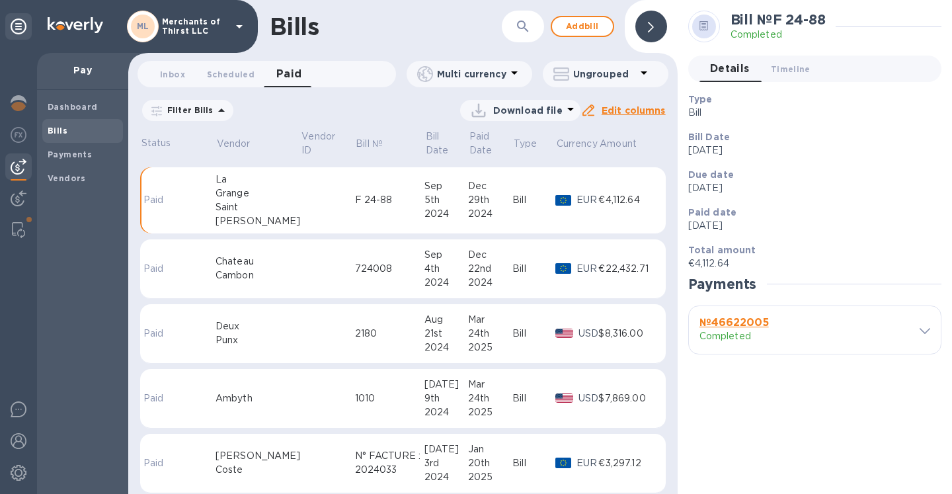
click at [908, 330] on div "№ 46622005 Completed" at bounding box center [805, 330] width 217 height 32
click at [916, 331] on div at bounding box center [920, 330] width 19 height 13
click at [927, 332] on icon at bounding box center [924, 331] width 11 height 6
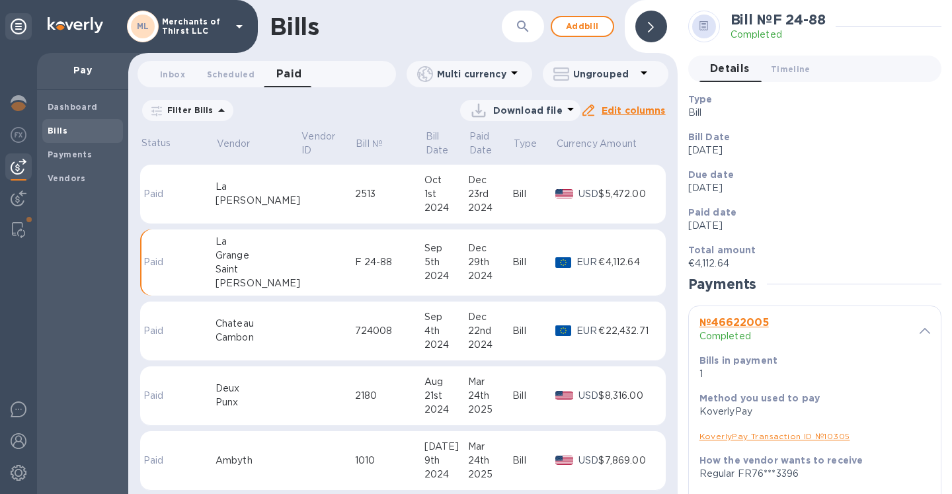
scroll to position [873, 0]
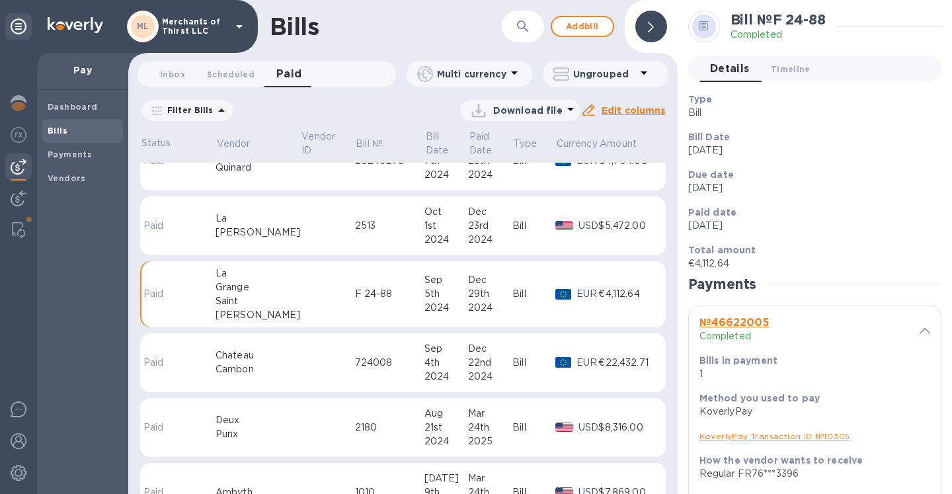
click at [355, 232] on div "2513" at bounding box center [389, 226] width 69 height 14
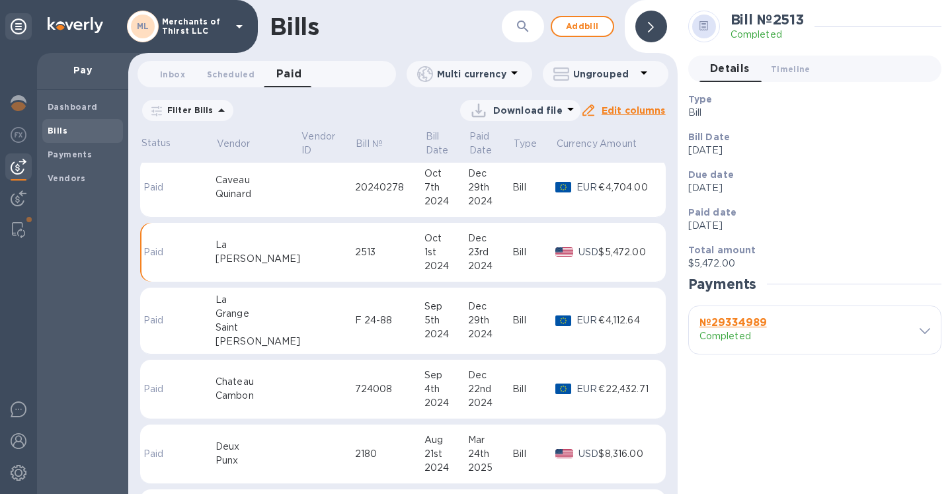
scroll to position [802, 0]
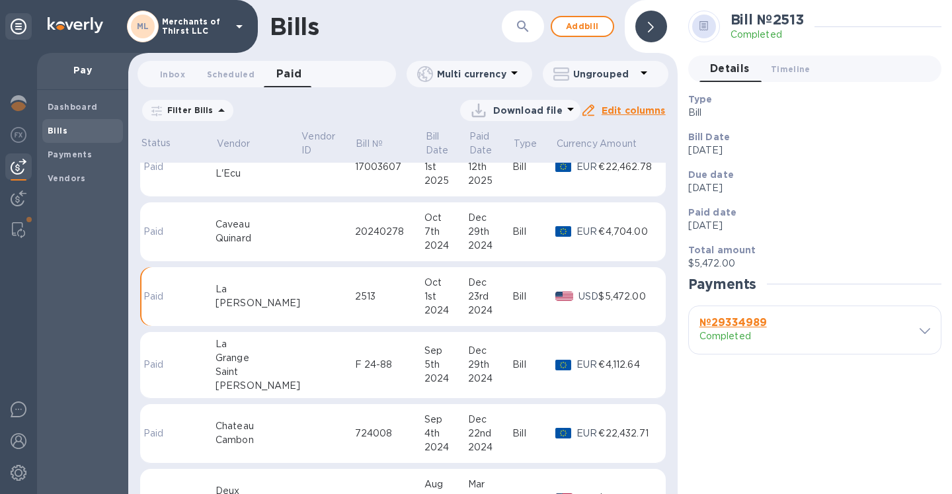
click at [355, 237] on div "20240278" at bounding box center [389, 232] width 69 height 14
drag, startPoint x: 910, startPoint y: 314, endPoint x: 918, endPoint y: 339, distance: 26.3
click at [910, 315] on div "№ 61110021 Completed" at bounding box center [805, 330] width 217 height 32
click at [918, 339] on div "№ 61110021 Completed" at bounding box center [815, 330] width 252 height 48
click at [923, 334] on span at bounding box center [924, 330] width 11 height 13
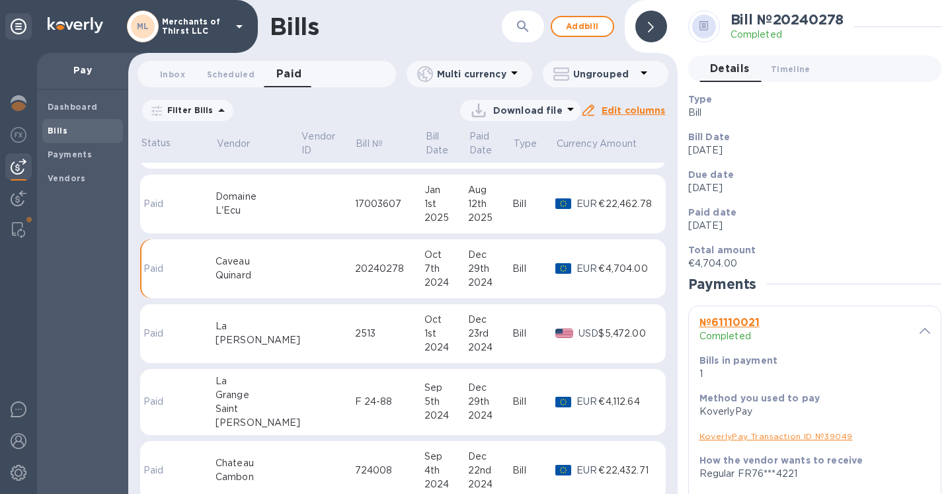
scroll to position [744, 0]
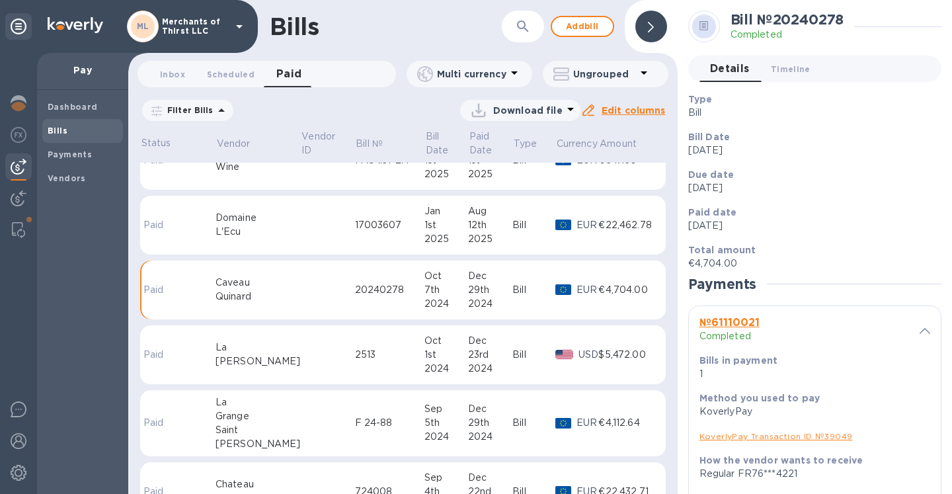
click at [266, 229] on div "L'Ecu" at bounding box center [257, 232] width 85 height 14
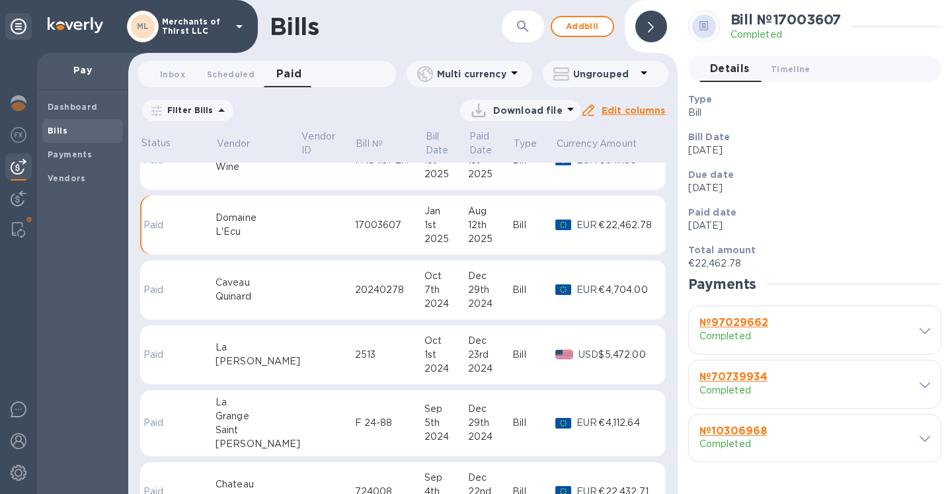
click at [869, 432] on div "№ 10306968 Completed" at bounding box center [805, 438] width 217 height 32
click at [872, 440] on div "№ 10306968 Completed" at bounding box center [805, 438] width 217 height 32
click at [939, 436] on div "№ 10306968 Completed" at bounding box center [815, 438] width 252 height 48
drag, startPoint x: 929, startPoint y: 440, endPoint x: 892, endPoint y: 406, distance: 50.1
click at [929, 440] on icon at bounding box center [924, 439] width 11 height 6
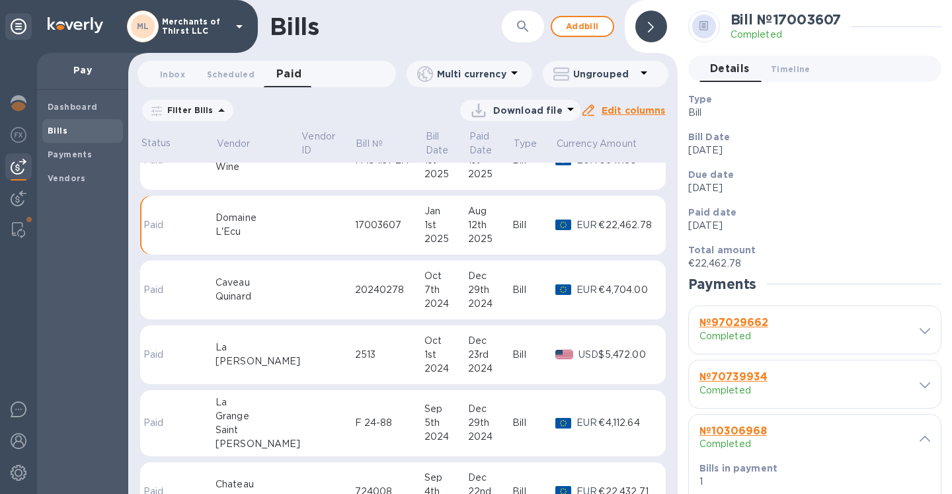
click at [827, 253] on p "Total amount" at bounding box center [809, 249] width 243 height 13
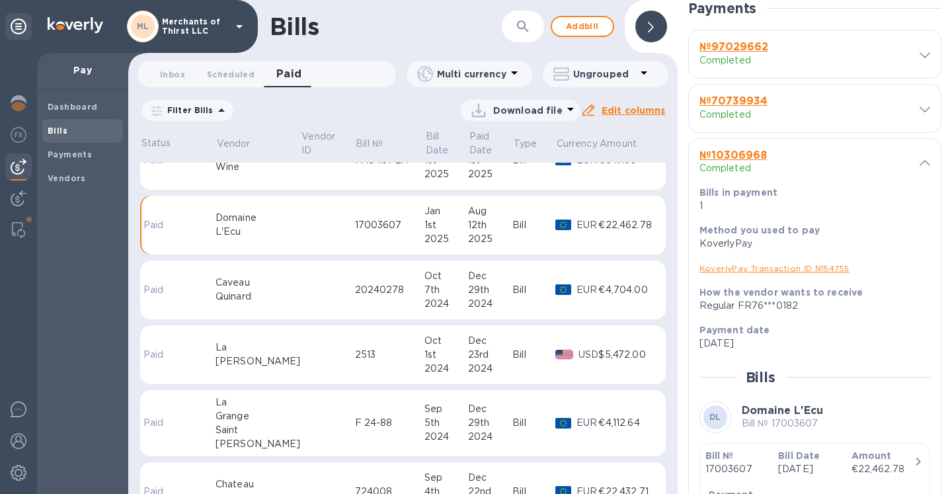
scroll to position [77, 0]
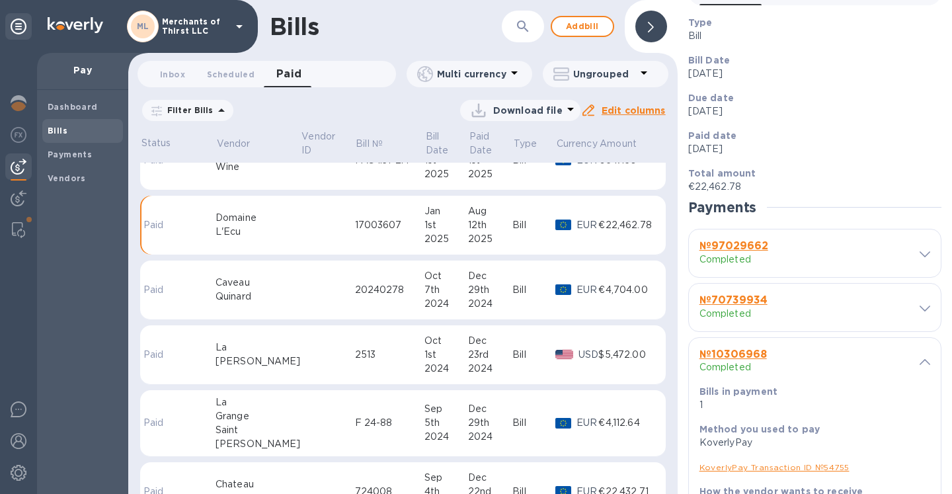
click at [910, 266] on div "№ 97029662 Completed" at bounding box center [805, 253] width 222 height 37
click at [919, 255] on span at bounding box center [924, 253] width 11 height 13
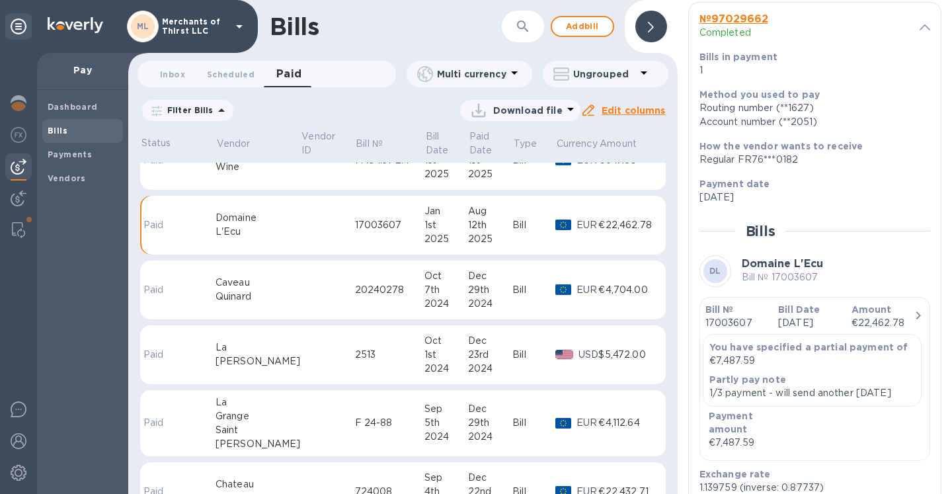
scroll to position [380, 0]
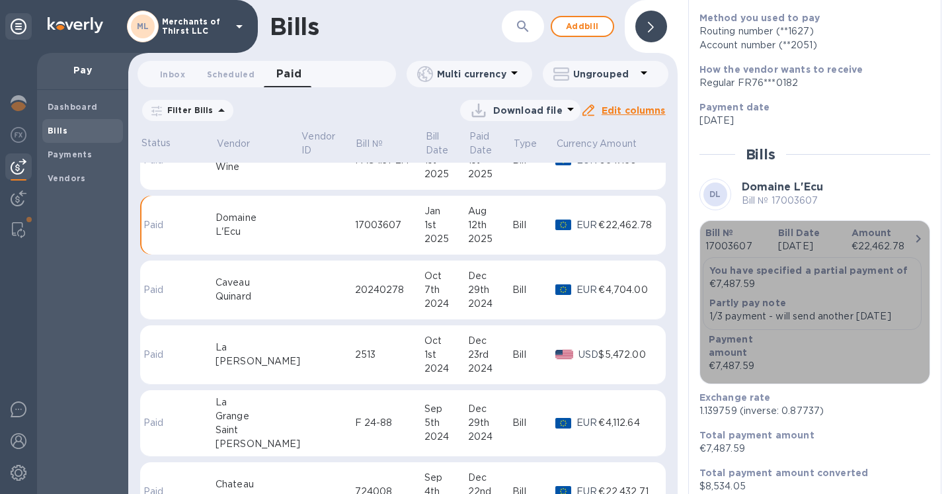
drag, startPoint x: 767, startPoint y: 379, endPoint x: 734, endPoint y: 380, distance: 33.1
click at [734, 373] on div "€7,487.59" at bounding box center [745, 366] width 73 height 14
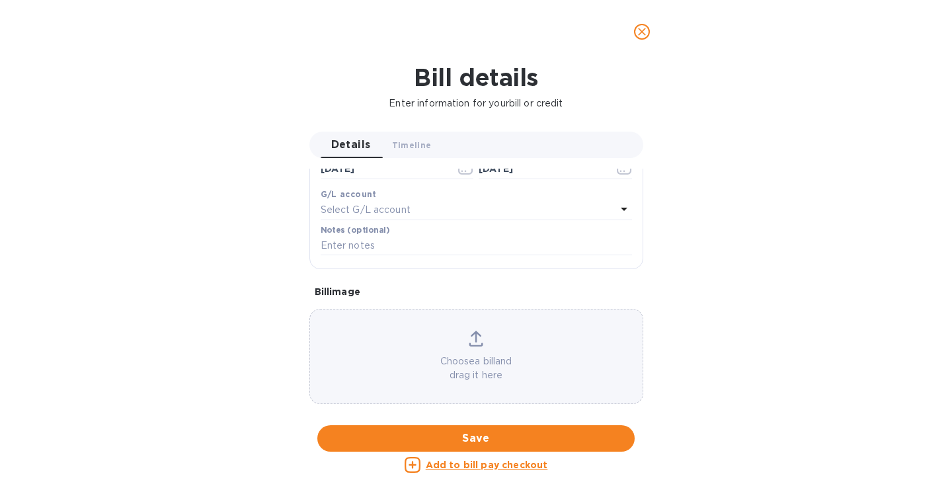
scroll to position [0, 0]
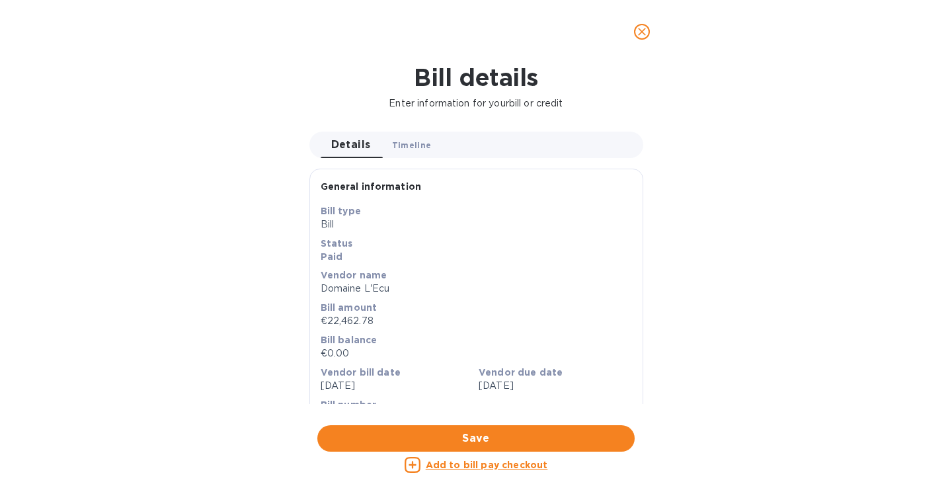
click at [399, 148] on span "Timeline 0" at bounding box center [412, 145] width 40 height 14
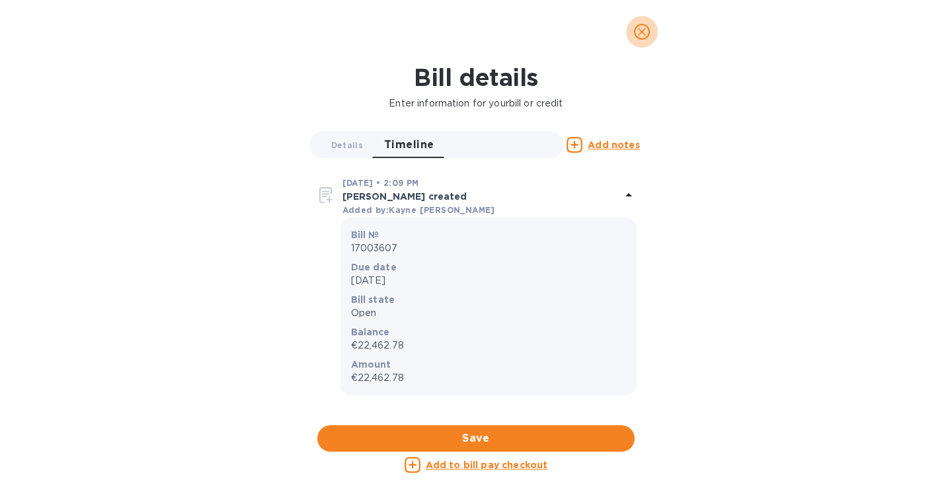
click at [644, 31] on icon "close" at bounding box center [641, 31] width 13 height 13
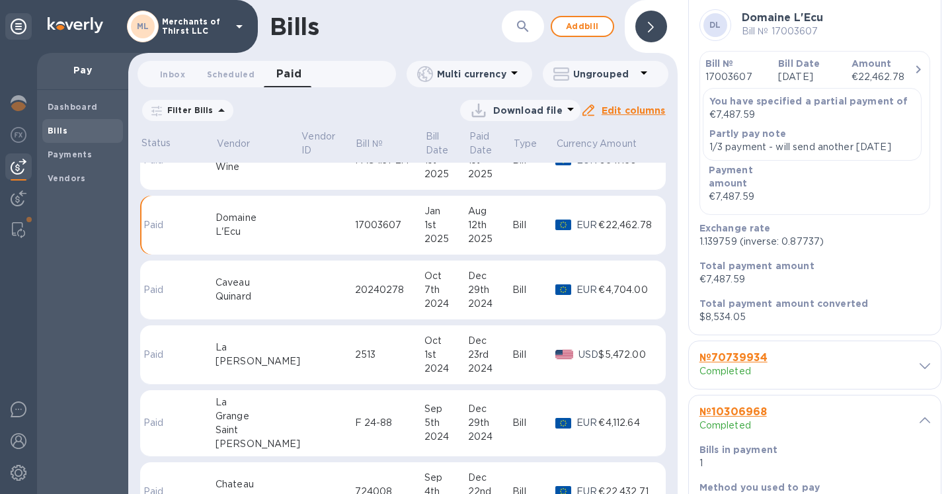
scroll to position [545, 0]
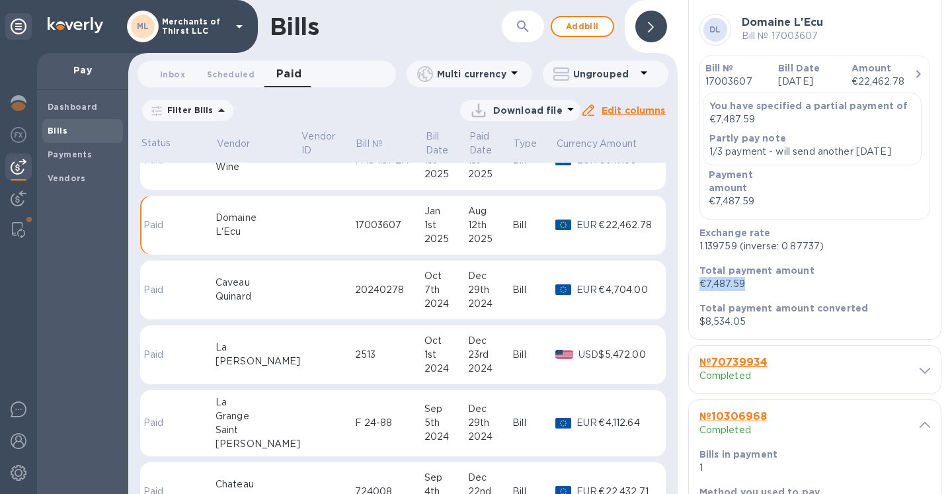
drag, startPoint x: 755, startPoint y: 295, endPoint x: 697, endPoint y: 293, distance: 58.2
click at [697, 293] on div "Total payment amount €7,487.59" at bounding box center [809, 277] width 231 height 38
click at [767, 329] on p "$8,534.05" at bounding box center [809, 322] width 220 height 14
drag, startPoint x: 767, startPoint y: 335, endPoint x: 699, endPoint y: 334, distance: 68.1
click at [699, 329] on p "$8,534.05" at bounding box center [809, 322] width 220 height 14
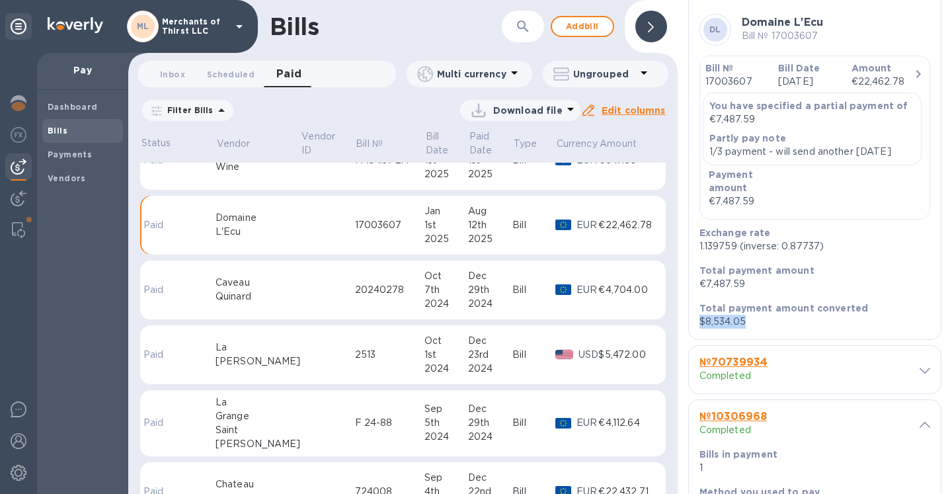
copy p "$8,534.05"
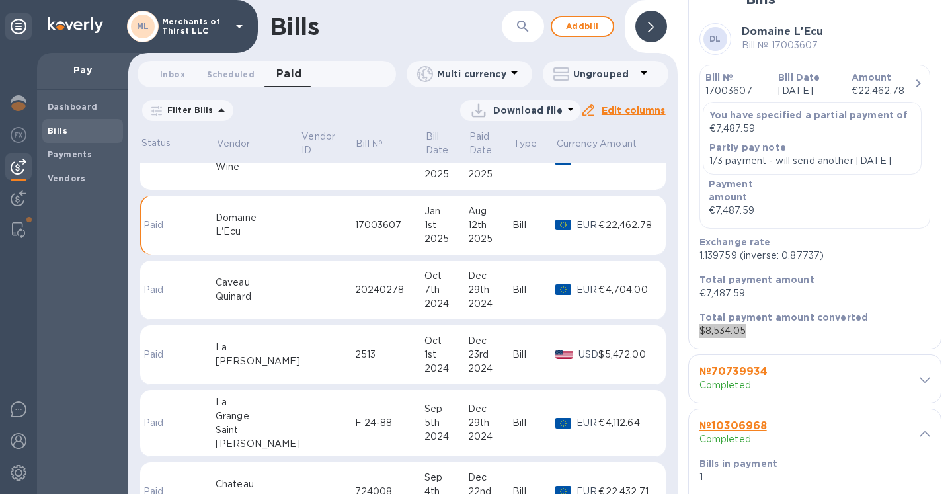
scroll to position [555, 0]
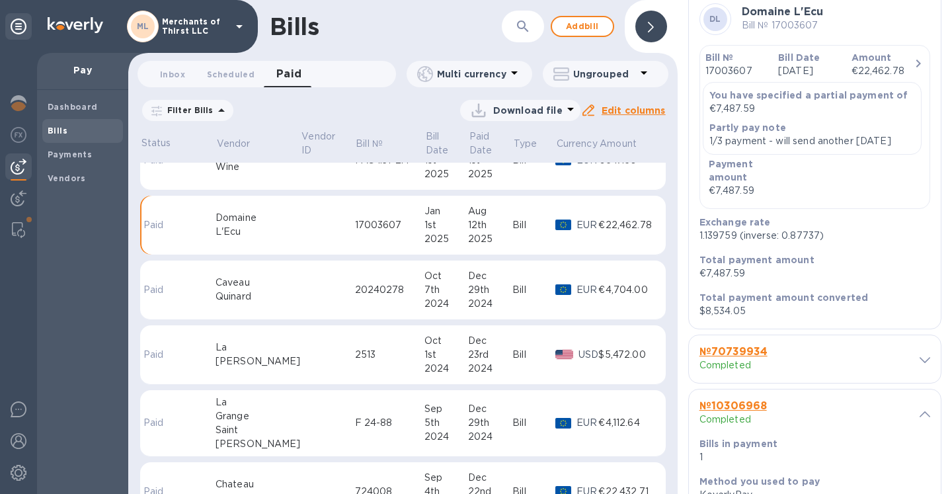
click at [919, 366] on span at bounding box center [924, 359] width 11 height 13
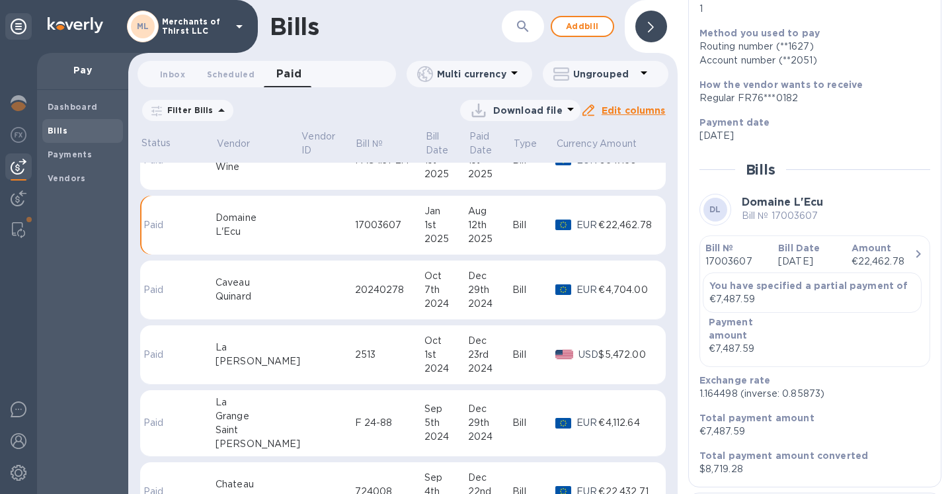
scroll to position [967, 0]
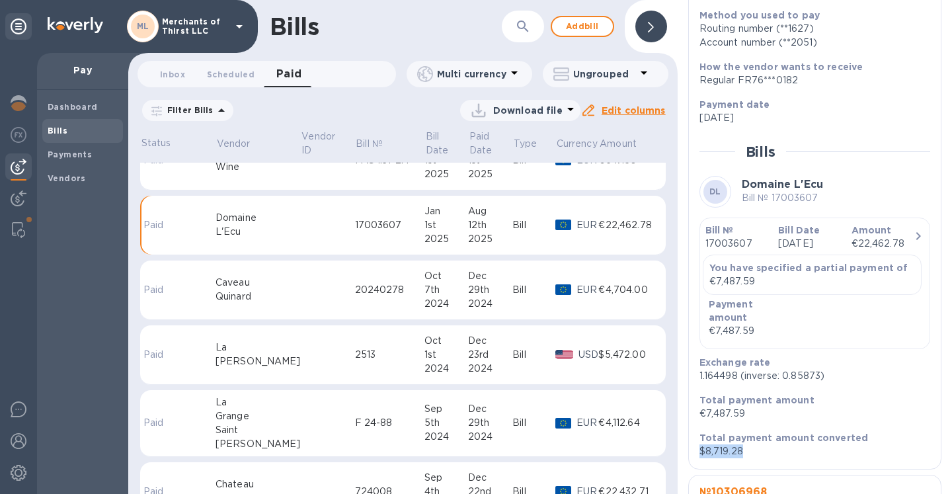
drag, startPoint x: 745, startPoint y: 466, endPoint x: 701, endPoint y: 466, distance: 44.3
click at [701, 458] on p "$8,719.28" at bounding box center [809, 451] width 220 height 14
copy p "$8,719.28"
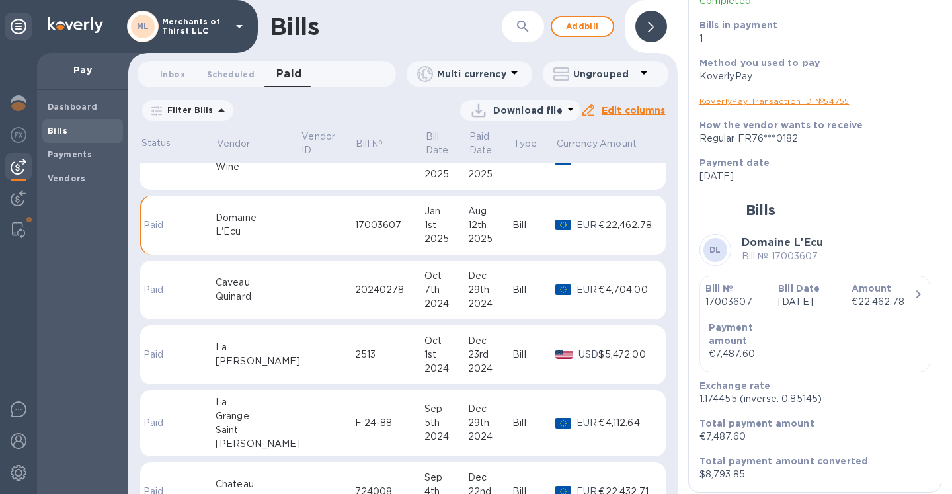
scroll to position [1508, 0]
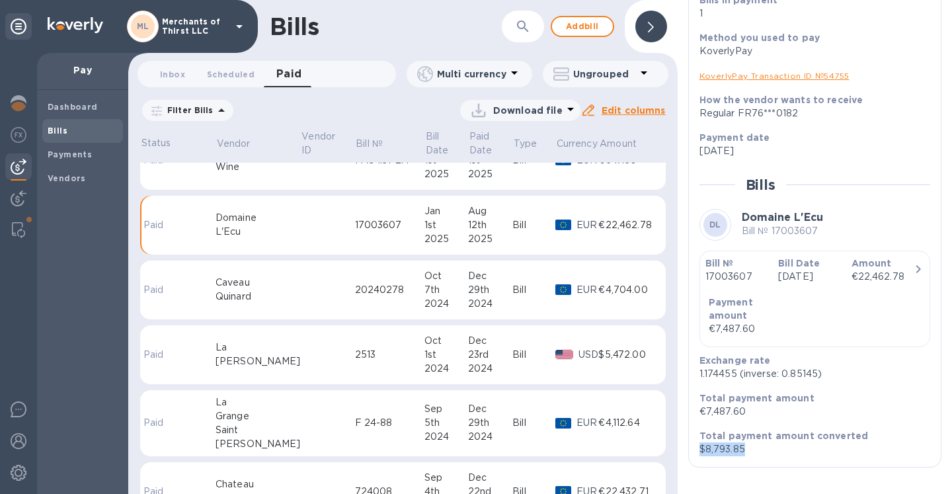
drag, startPoint x: 752, startPoint y: 451, endPoint x: 699, endPoint y: 451, distance: 52.2
click at [699, 451] on p "$8,793.85" at bounding box center [809, 449] width 220 height 14
copy p "$8,793.85"
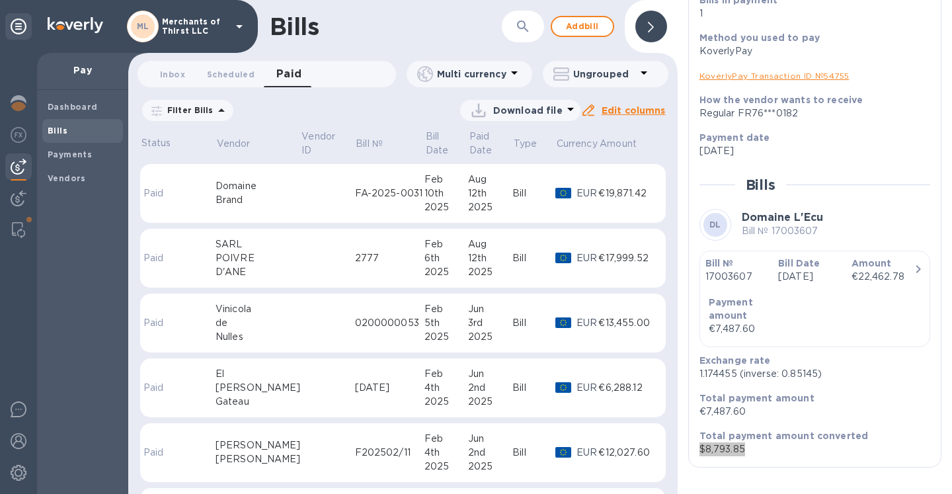
scroll to position [370, 0]
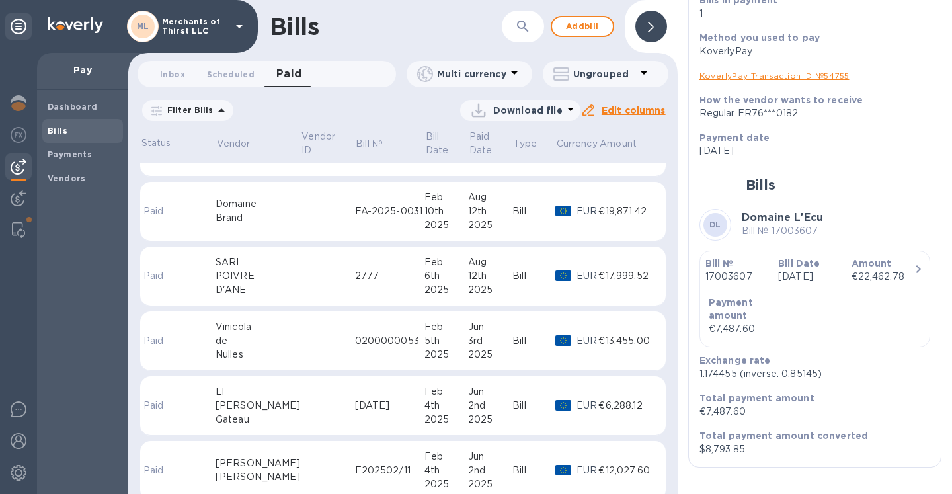
click at [598, 214] on div "€19,871.42" at bounding box center [626, 211] width 56 height 14
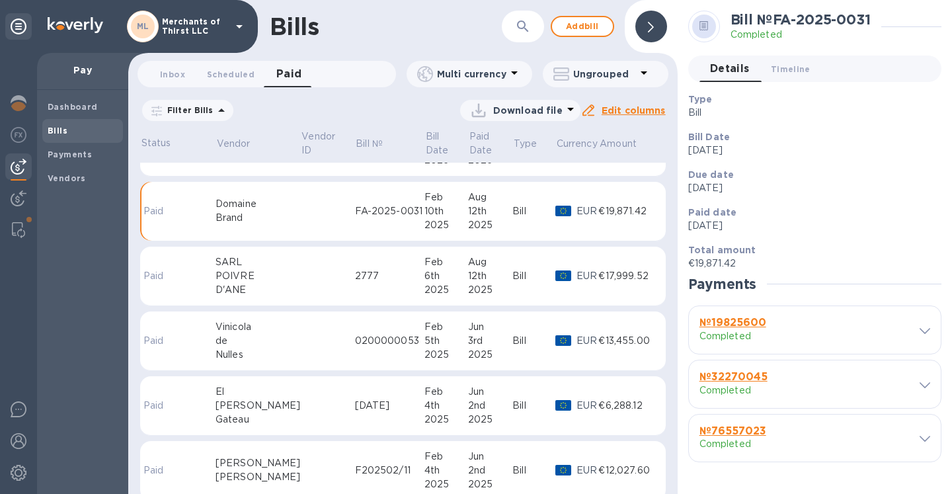
click at [929, 334] on span at bounding box center [924, 330] width 11 height 13
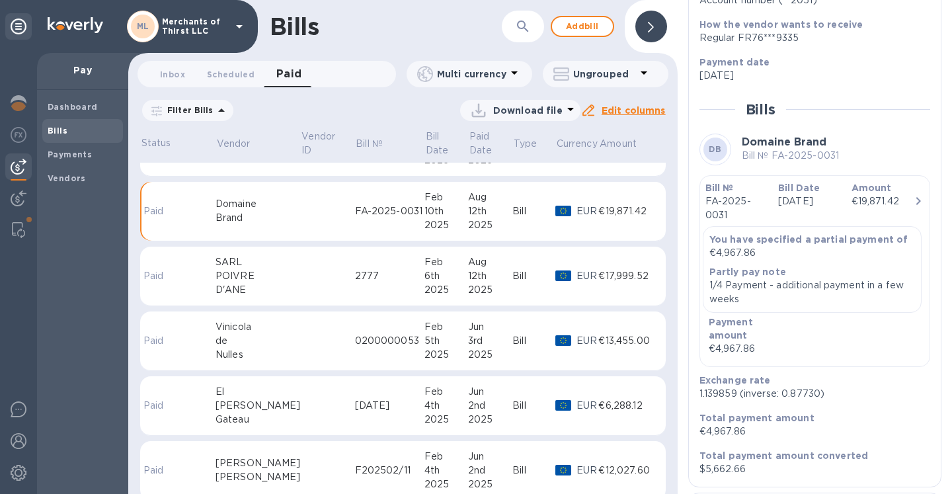
scroll to position [428, 0]
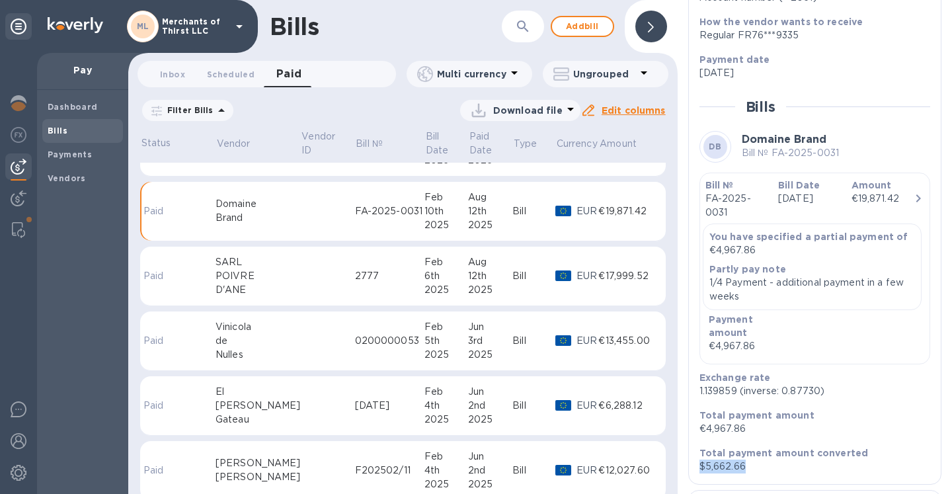
drag, startPoint x: 757, startPoint y: 465, endPoint x: 701, endPoint y: 463, distance: 56.2
click at [701, 463] on p "$5,662.66" at bounding box center [809, 466] width 220 height 14
copy p "$5,662.66"
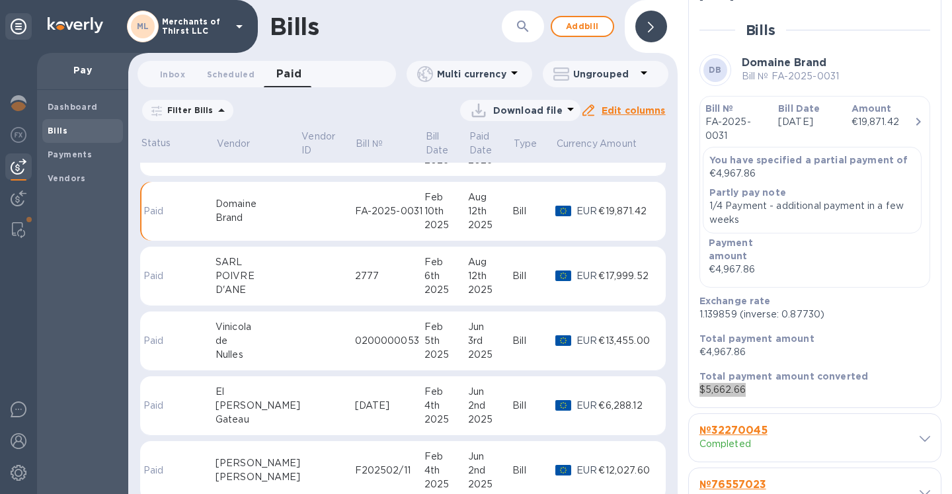
scroll to position [551, 0]
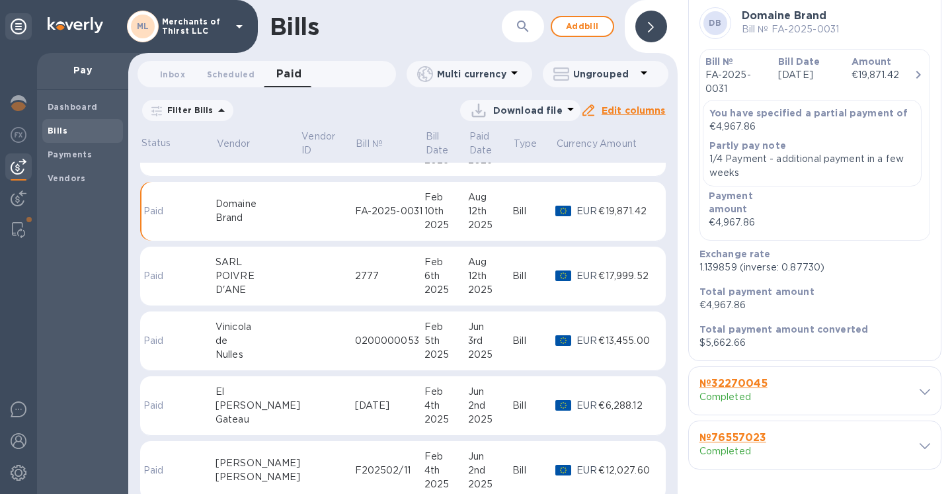
click at [917, 396] on div "№ 32270045 Completed" at bounding box center [815, 391] width 252 height 48
click at [919, 392] on icon at bounding box center [924, 392] width 11 height 6
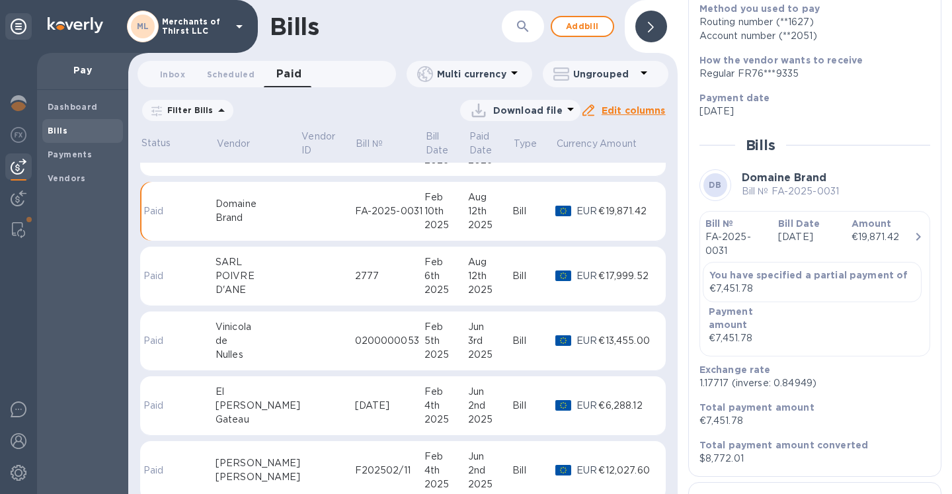
scroll to position [1063, 0]
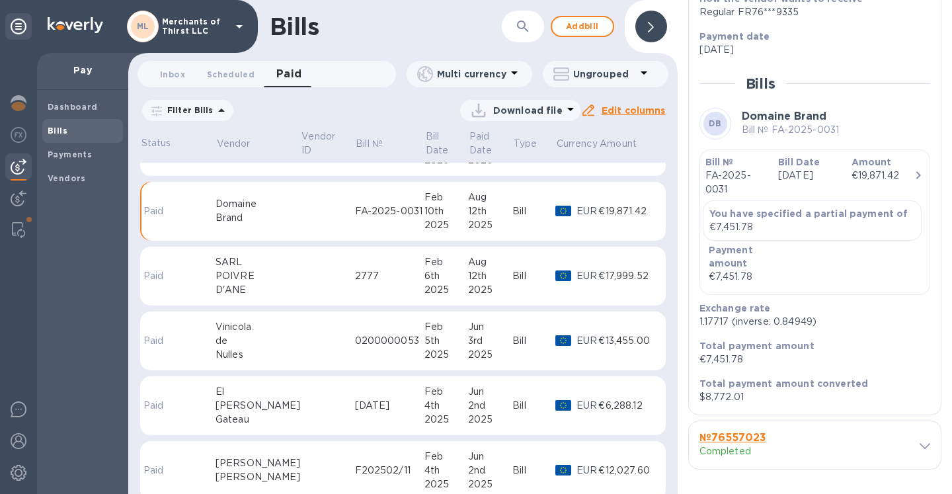
click at [880, 433] on div "№ 76557023 Completed" at bounding box center [805, 445] width 217 height 32
click at [897, 442] on div "№ 76557023 Completed" at bounding box center [805, 445] width 217 height 32
click at [919, 443] on icon at bounding box center [924, 446] width 11 height 6
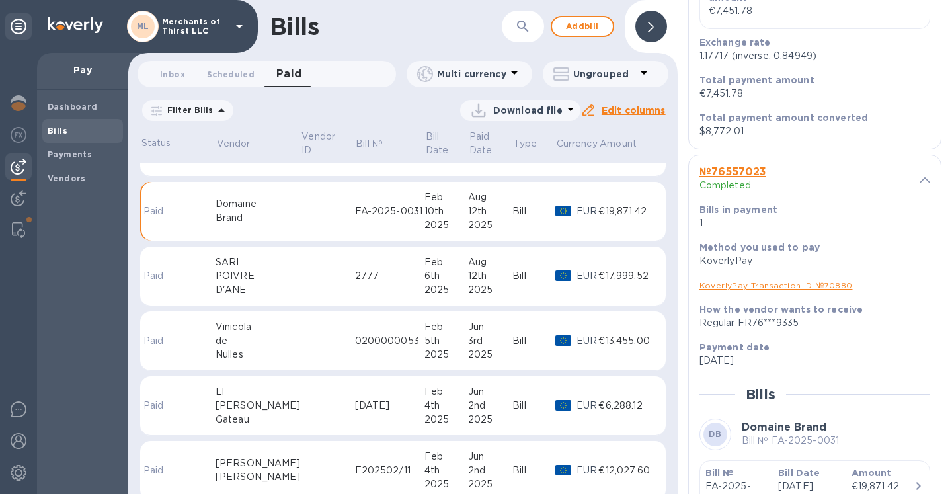
scroll to position [1235, 0]
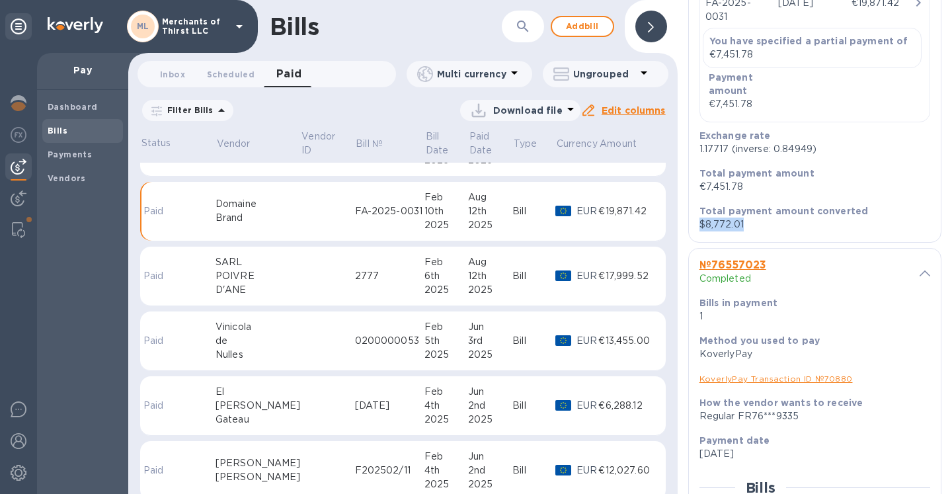
drag, startPoint x: 775, startPoint y: 220, endPoint x: 699, endPoint y: 226, distance: 76.9
click at [699, 226] on p "$8,772.01" at bounding box center [809, 224] width 220 height 14
copy p "$8,772.01"
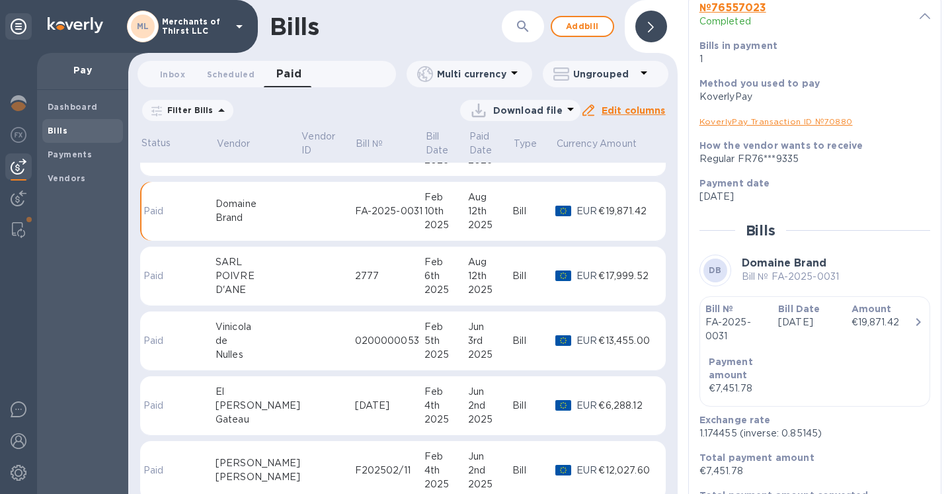
scroll to position [1549, 0]
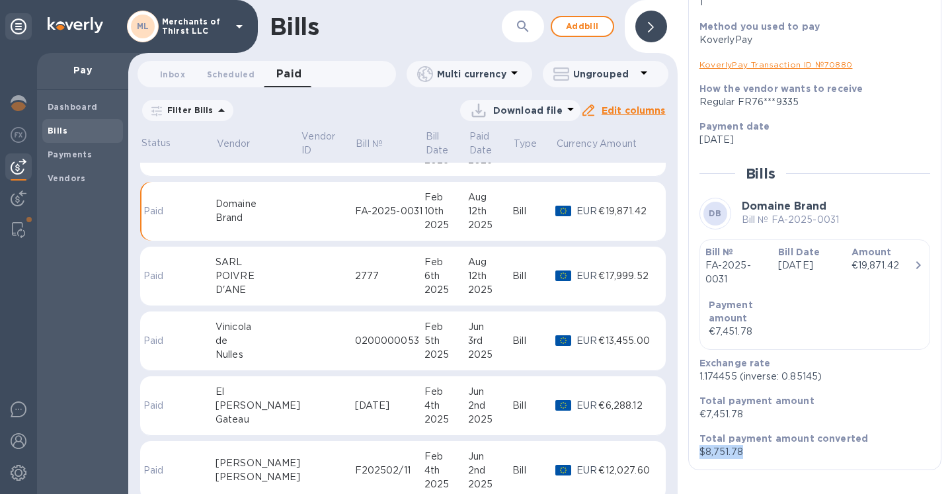
drag, startPoint x: 762, startPoint y: 446, endPoint x: 697, endPoint y: 448, distance: 64.8
click at [697, 448] on div "Total payment amount converted $8,751.78" at bounding box center [809, 445] width 231 height 38
copy p "$8,751.78"
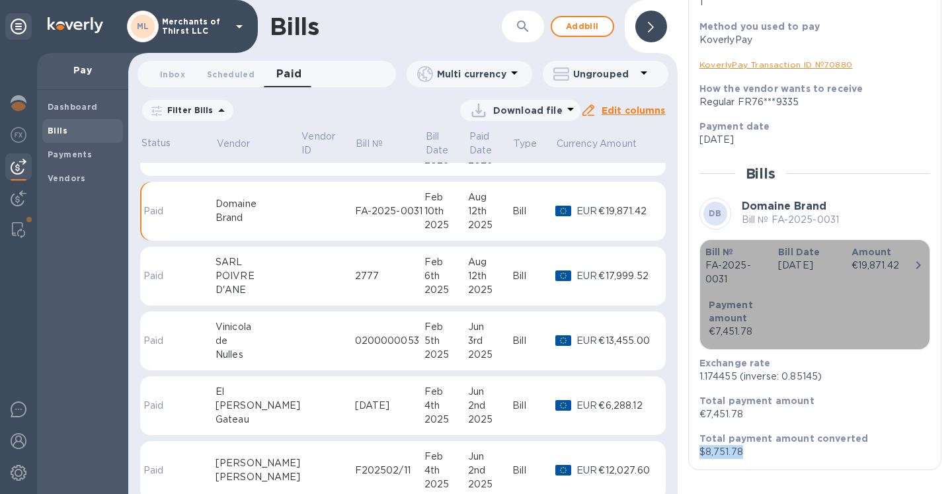
click at [890, 344] on button "Bill № FA-2025-0031 Bill Date [DATE] Amount €19,871.42 Payment amount €7,451.78" at bounding box center [814, 294] width 231 height 110
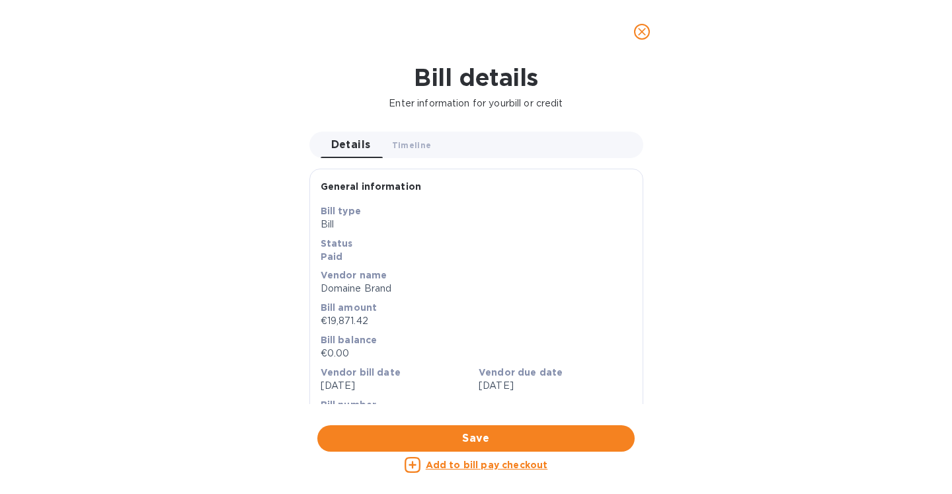
click at [635, 26] on button "close" at bounding box center [642, 32] width 32 height 32
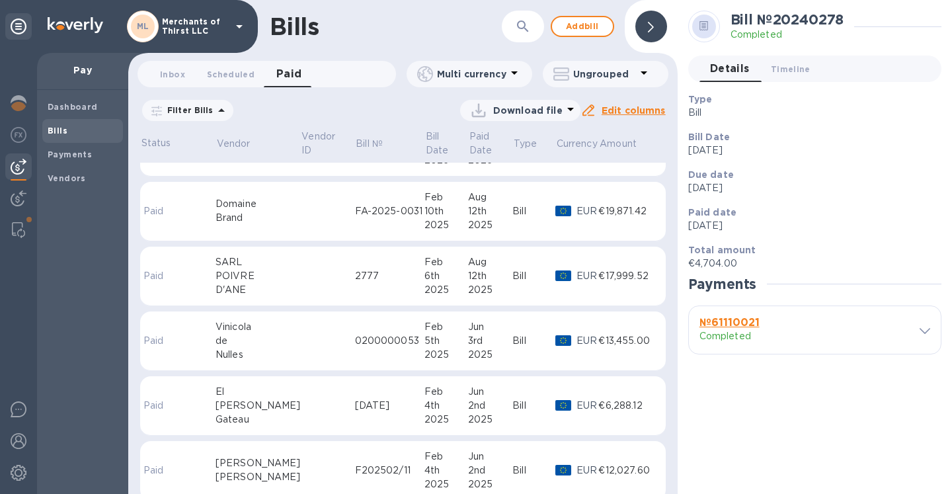
click at [935, 327] on div "№ 61110021 Completed" at bounding box center [815, 330] width 252 height 48
click at [927, 334] on span at bounding box center [924, 330] width 11 height 13
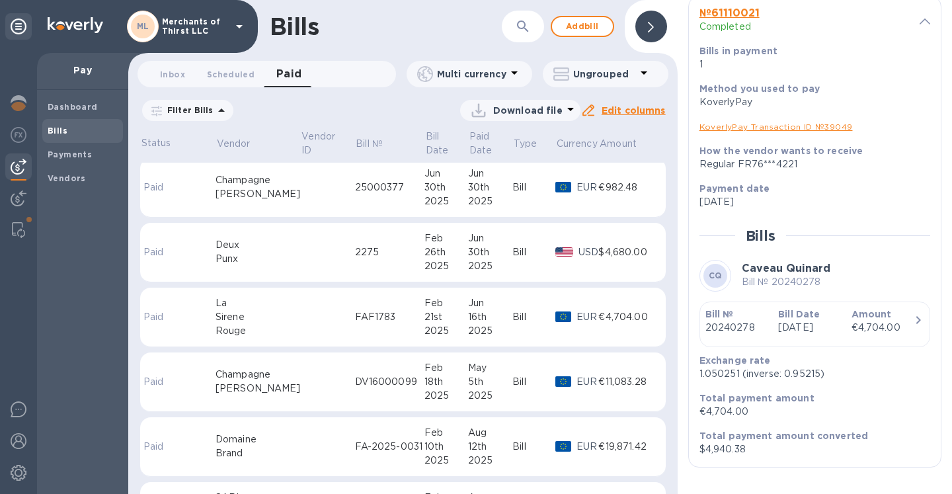
scroll to position [139, 0]
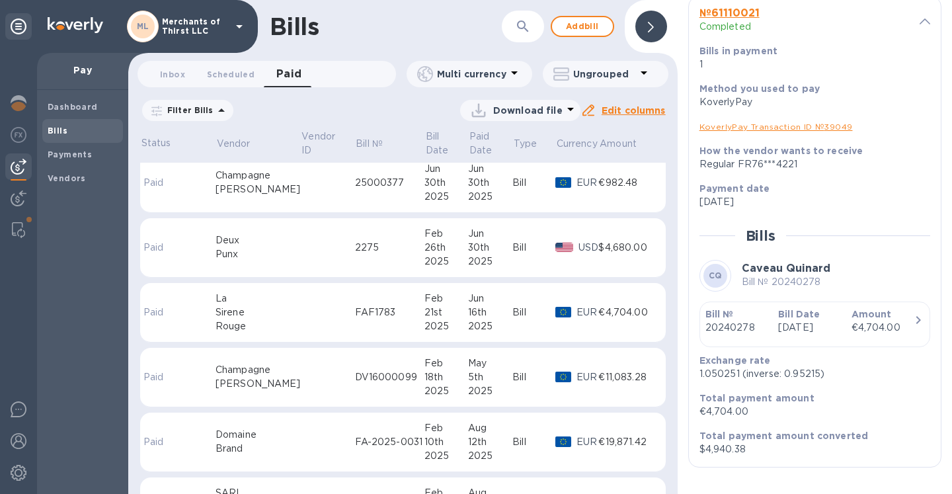
click at [377, 440] on div "FA-2025-0031" at bounding box center [389, 442] width 69 height 14
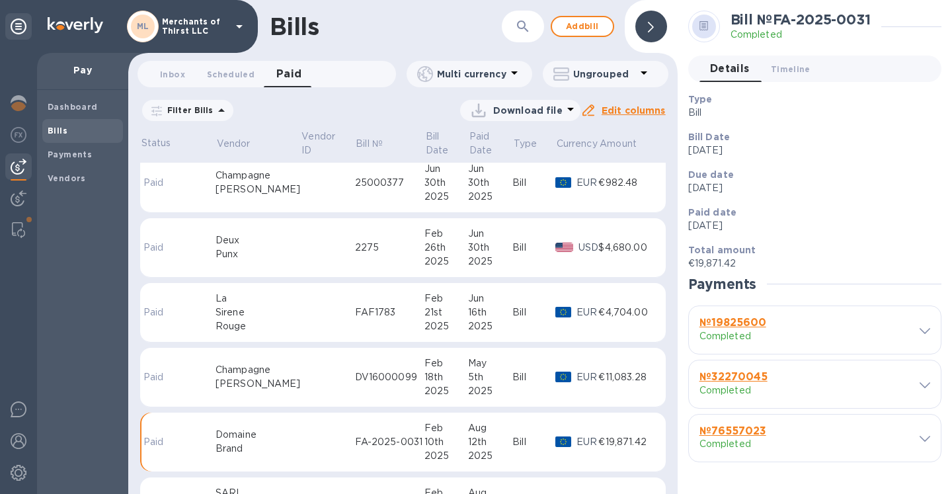
click at [921, 442] on span at bounding box center [924, 438] width 11 height 13
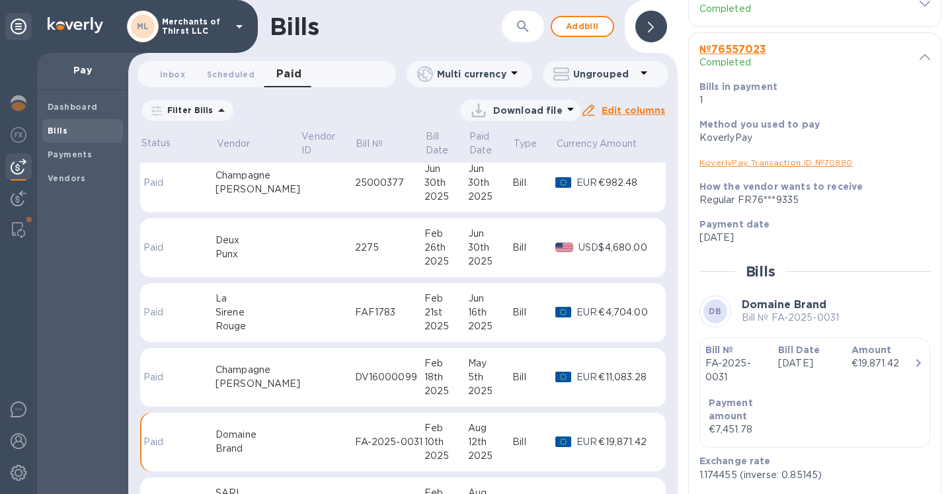
scroll to position [381, 0]
